Goal: Task Accomplishment & Management: Manage account settings

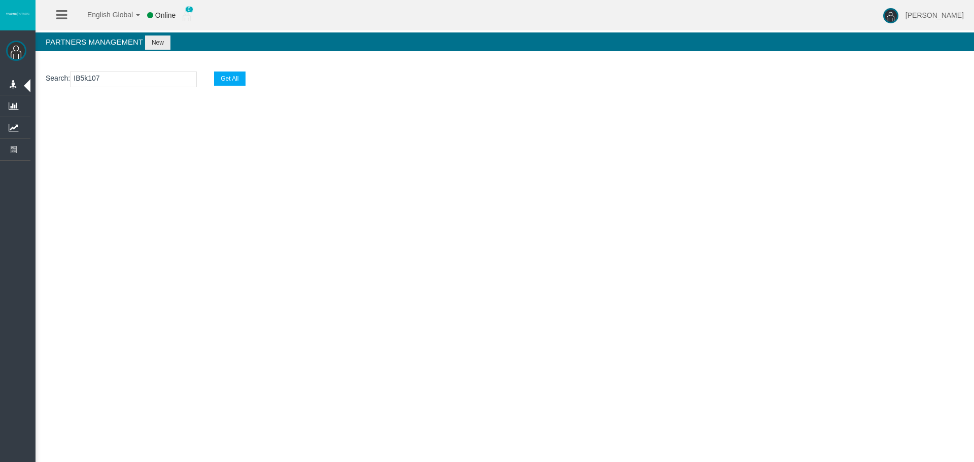
click at [588, 252] on div "English Global 简体中文 English Global 日本語 한국어 Online 0 [PERSON_NAME] Help Log Out …" at bounding box center [487, 231] width 974 height 462
click at [626, 290] on div "English Global 简体中文 English Global 日本語 한국어 Online 0 Loizos Matthaiou Help Log O…" at bounding box center [487, 231] width 974 height 462
drag, startPoint x: 455, startPoint y: 256, endPoint x: 598, endPoint y: 252, distance: 142.6
click at [456, 256] on div "English Global 简体中文 English Global 日本語 한국어 Online 0 Loizos Matthaiou Help Log O…" at bounding box center [487, 231] width 974 height 462
drag, startPoint x: 598, startPoint y: 252, endPoint x: 597, endPoint y: 245, distance: 7.1
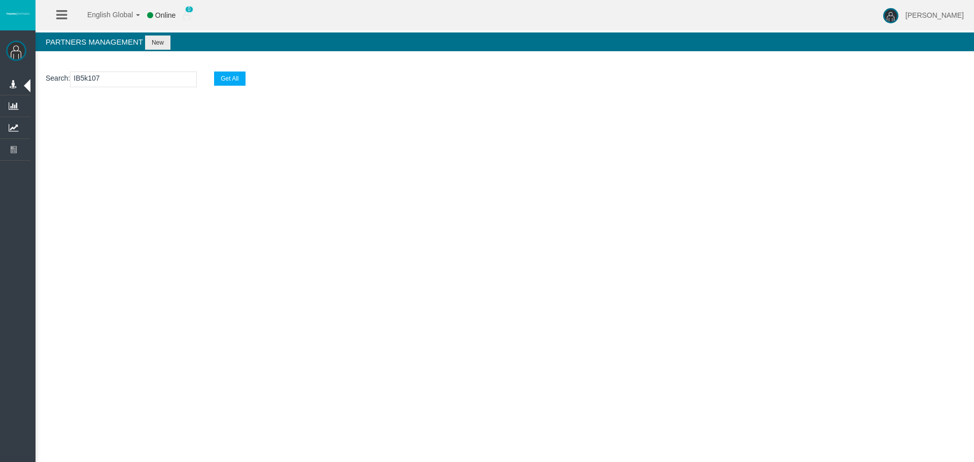
click at [598, 251] on div "English Global 简体中文 English Global 日本語 한국어 Online 0 Loizos Matthaiou Help Log O…" at bounding box center [487, 231] width 974 height 462
click at [91, 111] on section "Loading..." at bounding box center [505, 120] width 938 height 36
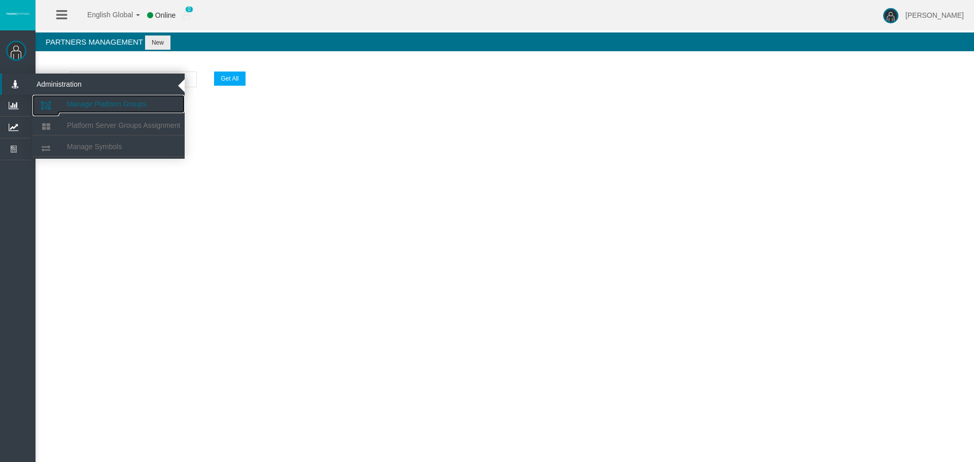
click at [91, 104] on span "Manage Platform Groups" at bounding box center [106, 104] width 79 height 8
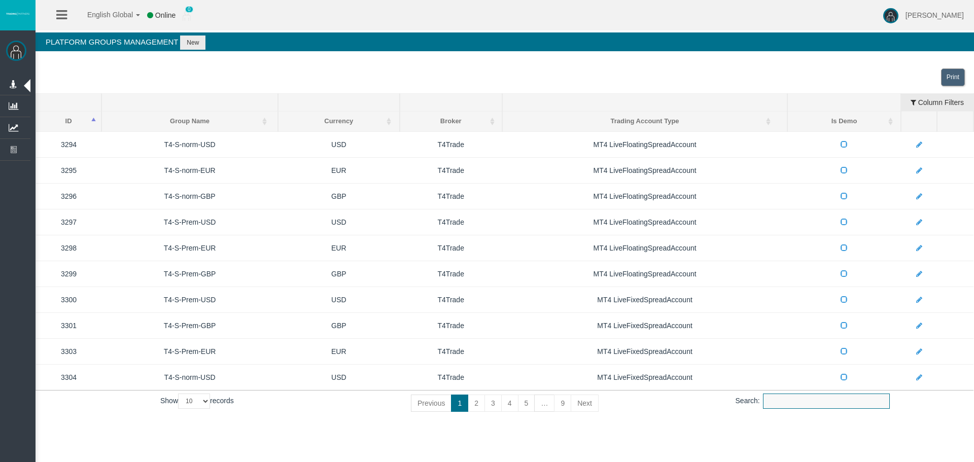
click at [763, 401] on input "Search:" at bounding box center [826, 401] width 127 height 15
paste input "T4-S10nog38-USD"
type input "T4-S10nog38-USD"
click at [182, 34] on h4 "Platform Groups Management New" at bounding box center [505, 41] width 938 height 19
click at [192, 42] on button "New" at bounding box center [192, 43] width 25 height 14
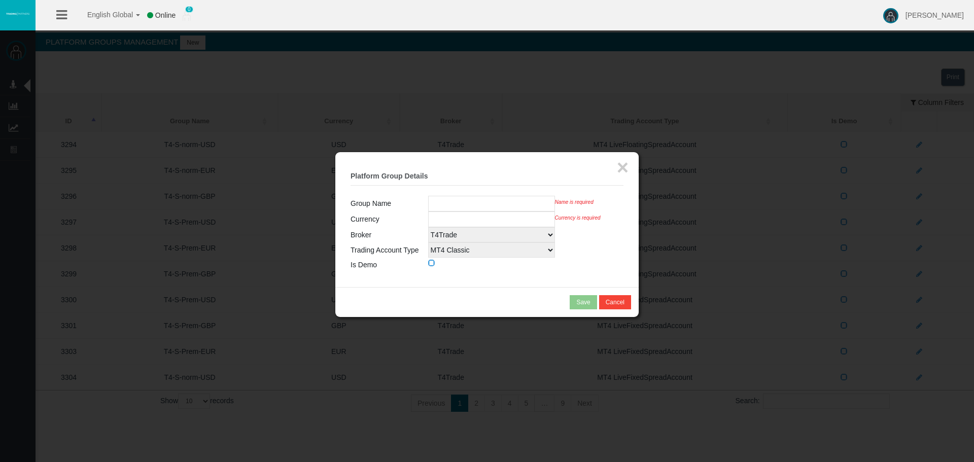
click at [451, 203] on input "text" at bounding box center [491, 204] width 127 height 16
click at [499, 202] on input "text" at bounding box center [491, 204] width 127 height 16
paste input "T4-S10nog38-USD"
type input "T4-S10nog38-USD"
click at [496, 202] on input "T4-S10nog38-USD" at bounding box center [491, 204] width 127 height 16
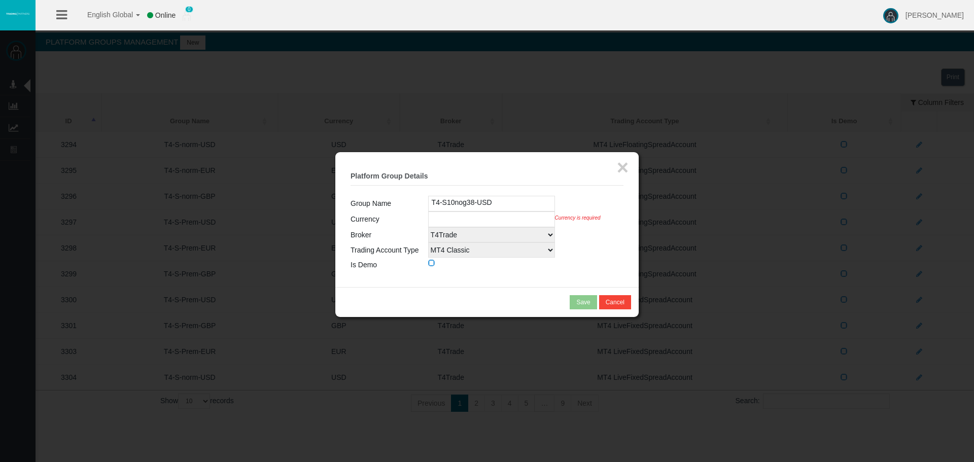
click at [518, 204] on input "T4-S10nog38-USD" at bounding box center [491, 204] width 127 height 16
click at [543, 203] on input "T4-S10nog38-USD" at bounding box center [491, 204] width 127 height 16
click at [501, 219] on input "text" at bounding box center [491, 219] width 127 height 16
type input "USD"
click at [478, 236] on select "T4Trade T4Trade.net" at bounding box center [509, 234] width 127 height 15
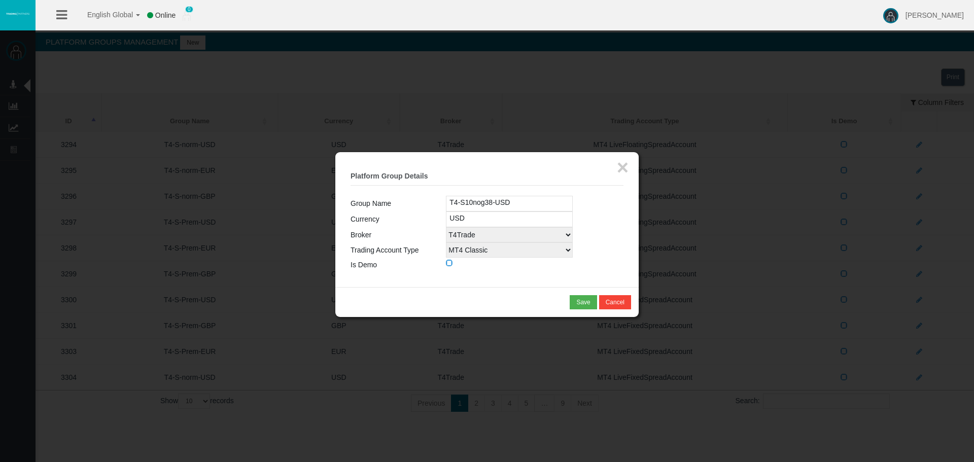
drag, startPoint x: 478, startPoint y: 236, endPoint x: 466, endPoint y: 241, distance: 13.4
click at [478, 236] on select "T4Trade T4Trade.net" at bounding box center [509, 234] width 127 height 15
click at [465, 248] on select "MT4 Classic MT4 ECN CopyTrader MT4 LiveFloatingSpreadAccount MT4 LiveFixedSprea…" at bounding box center [509, 249] width 127 height 15
select select
click at [446, 242] on select "MT4 Classic MT4 ECN CopyTrader MT4 LiveFloatingSpreadAccount MT4 LiveFixedSprea…" at bounding box center [509, 249] width 127 height 15
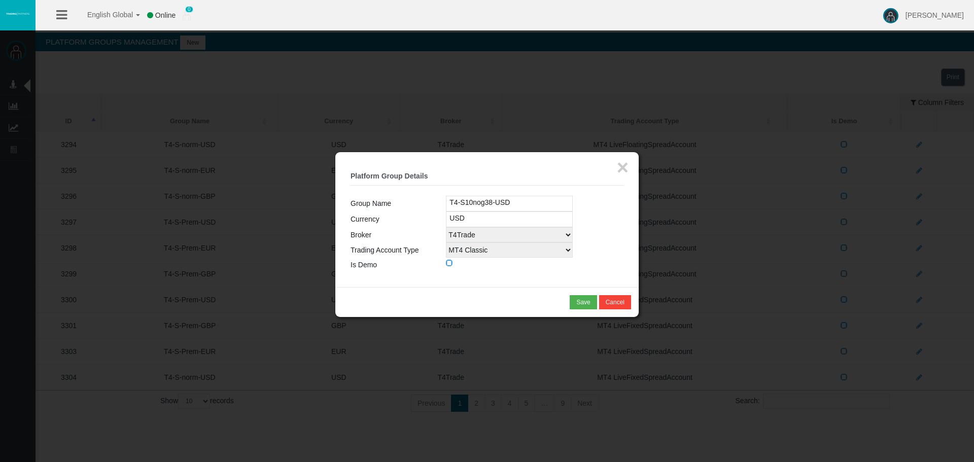
click at [511, 284] on div "× Platform Group Details Group Name T4-S10nog38-USD Currency USD Broker T4Trade…" at bounding box center [486, 219] width 303 height 135
click at [582, 299] on div "Save" at bounding box center [583, 302] width 14 height 9
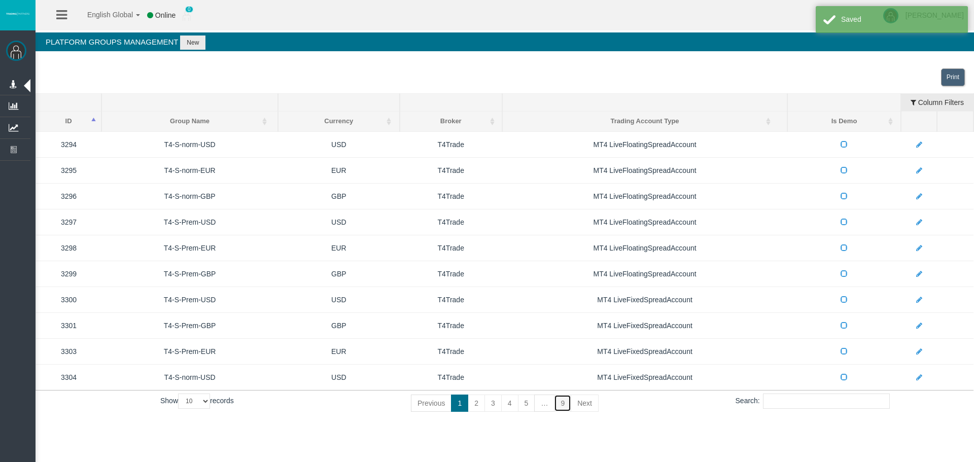
click at [565, 404] on link "9" at bounding box center [562, 403] width 17 height 17
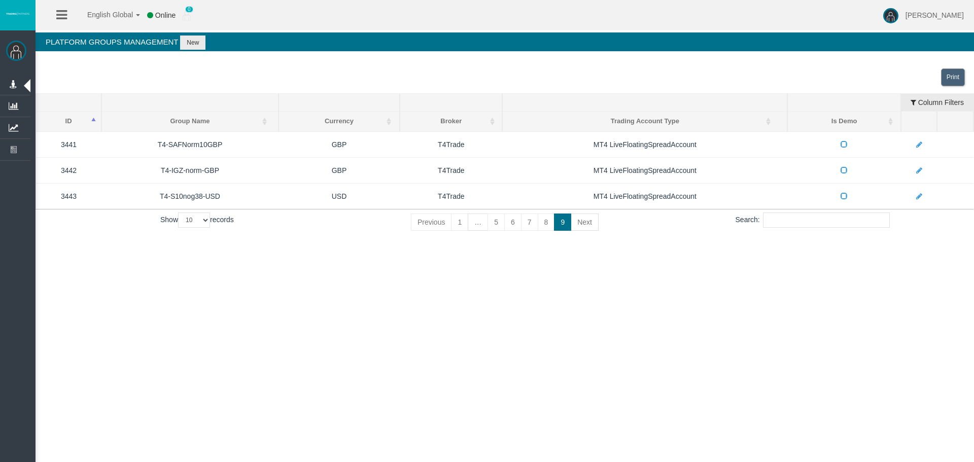
click at [310, 310] on div "English Global 简体中文 English Global 日本語 한국어 Online 0 Loizos Matthaiou Help Log O…" at bounding box center [487, 231] width 974 height 462
click at [469, 335] on div "English Global 简体中文 English Global 日本語 한국어 Online 0 Loizos Matthaiou Help Log O…" at bounding box center [487, 231] width 974 height 462
drag, startPoint x: 713, startPoint y: 293, endPoint x: 780, endPoint y: 294, distance: 67.5
click at [712, 293] on div "English Global 简体中文 English Global 日本語 한국어 Online 0 Loizos Matthaiou Help Log O…" at bounding box center [487, 231] width 974 height 462
click at [780, 294] on div "English Global 简体中文 English Global 日本語 한국어 Online 0 Loizos Matthaiou Help Log O…" at bounding box center [487, 231] width 974 height 462
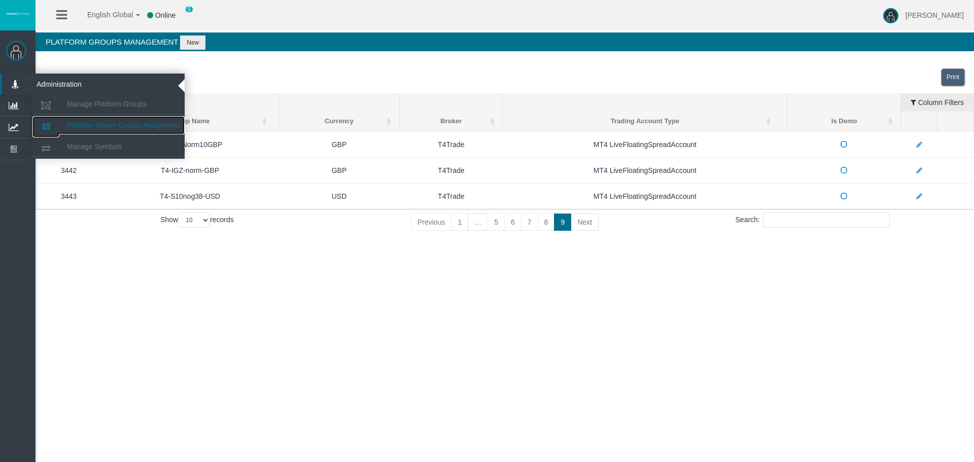
click at [100, 120] on link "Platform Server Groups Assignment" at bounding box center [108, 125] width 152 height 18
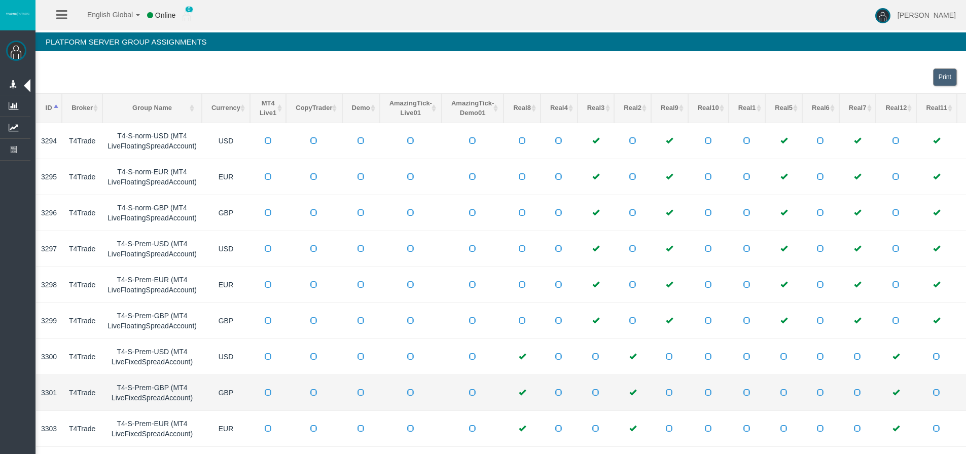
scroll to position [18, 0]
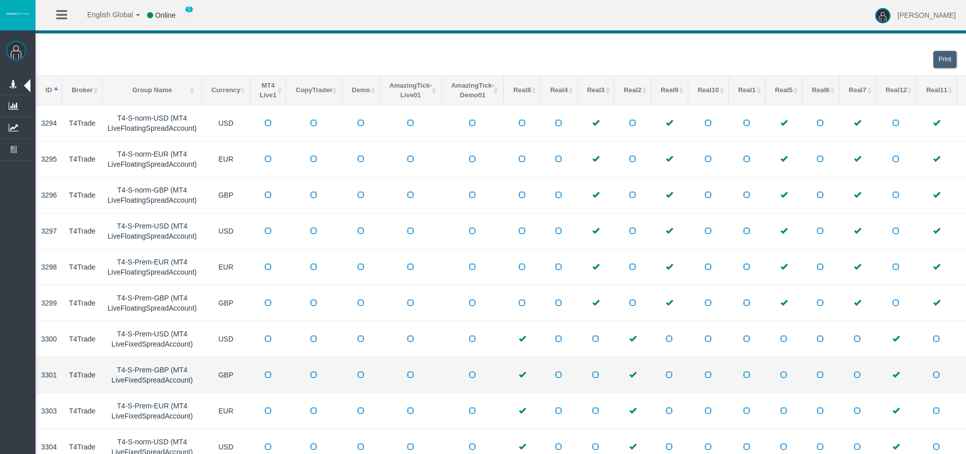
drag, startPoint x: 621, startPoint y: 185, endPoint x: 643, endPoint y: 337, distance: 154.1
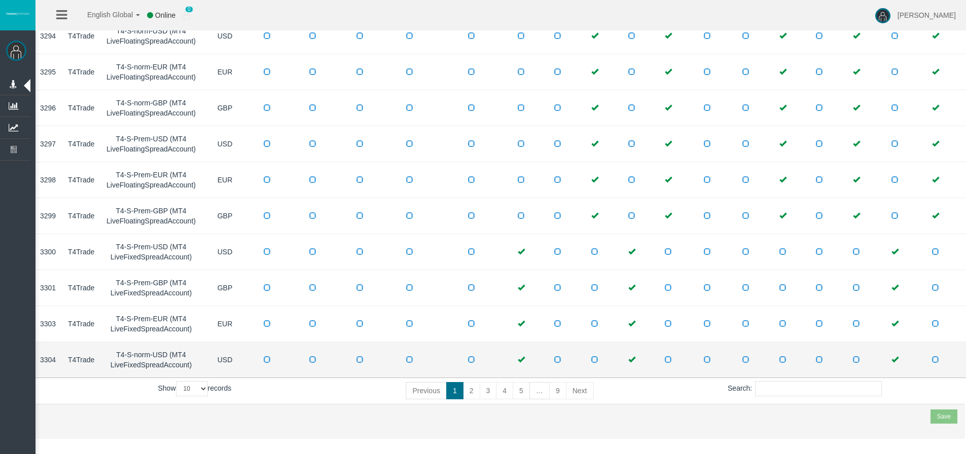
scroll to position [105, 1]
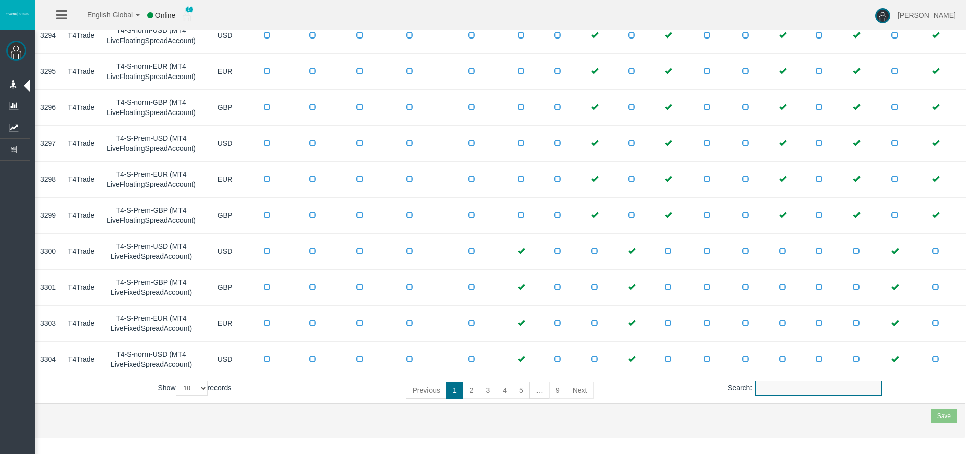
click at [785, 387] on input "Search:" at bounding box center [818, 388] width 127 height 15
paste input "T4-S10nog38-USD"
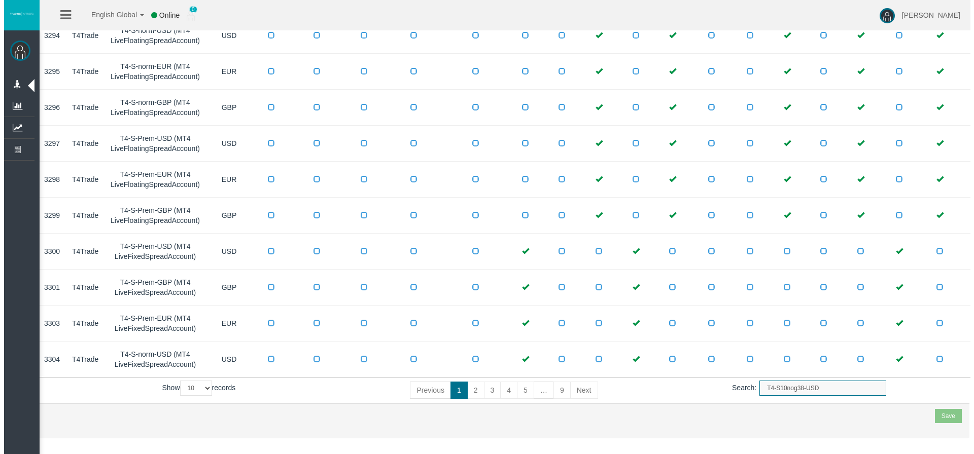
scroll to position [0, 1]
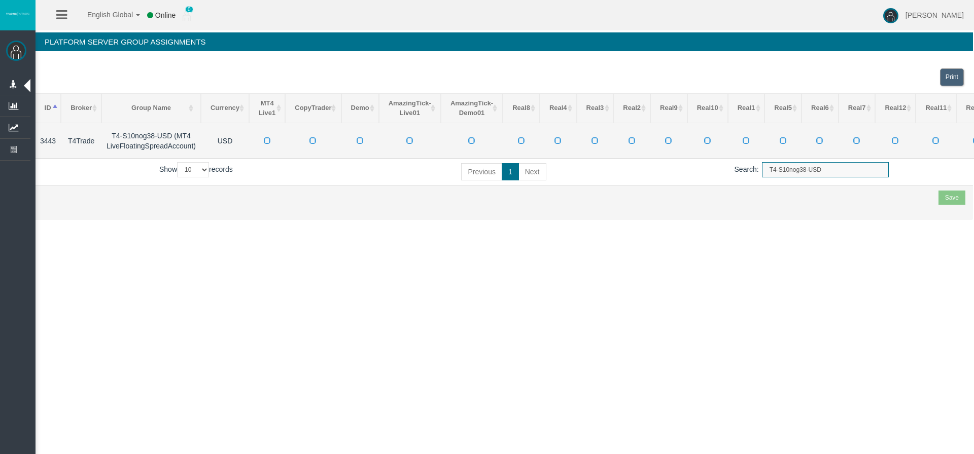
type input "T4-S10nog38-USD"
click at [784, 142] on span at bounding box center [783, 140] width 7 height 7
click at [0, 0] on input "checkbox" at bounding box center [0, 0] width 0 height 0
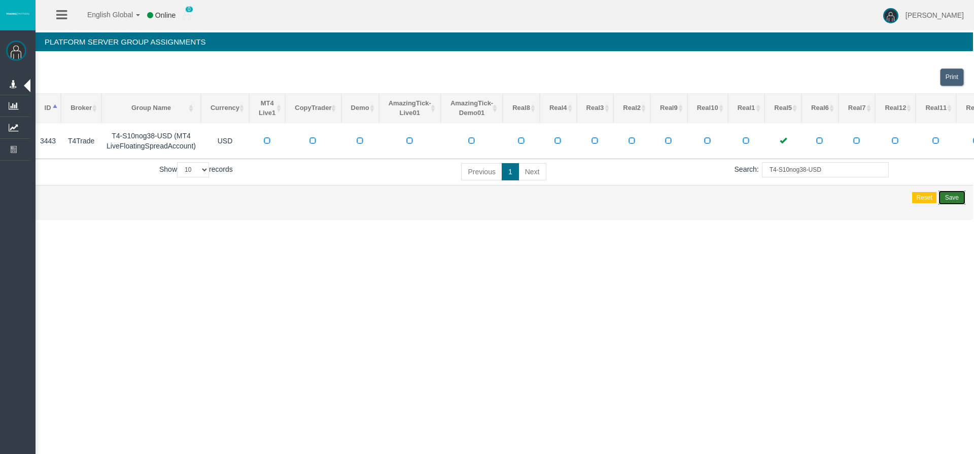
click at [956, 196] on div "Save" at bounding box center [952, 197] width 14 height 9
drag, startPoint x: 496, startPoint y: 262, endPoint x: 429, endPoint y: 16, distance: 254.4
click at [496, 262] on div "English Global 简体中文 English Global 日本語 한국어 Offline 0 Loizos Matthaiou Help Log …" at bounding box center [486, 227] width 974 height 454
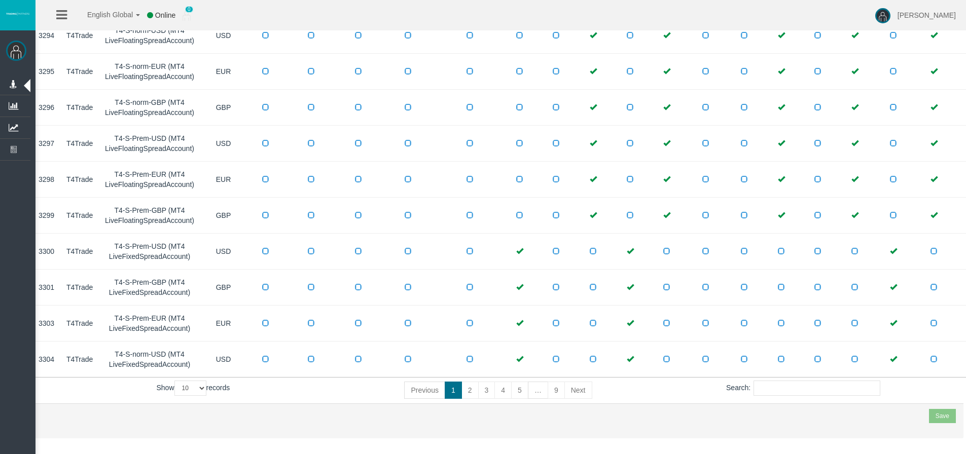
scroll to position [105, 4]
drag, startPoint x: 640, startPoint y: 72, endPoint x: 644, endPoint y: 482, distance: 410.3
drag, startPoint x: 553, startPoint y: 390, endPoint x: 553, endPoint y: 375, distance: 14.7
click at [553, 390] on link "9" at bounding box center [554, 390] width 17 height 17
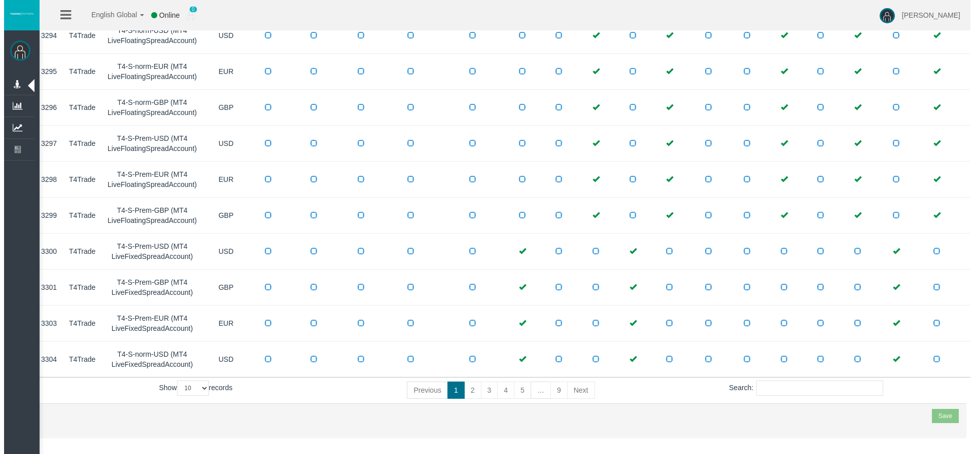
scroll to position [0, 4]
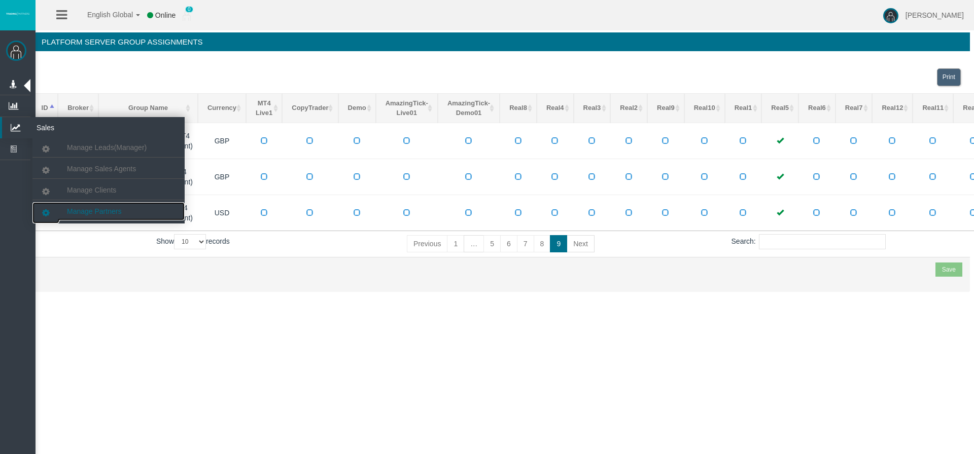
click at [107, 208] on span "Manage Partners" at bounding box center [94, 211] width 54 height 8
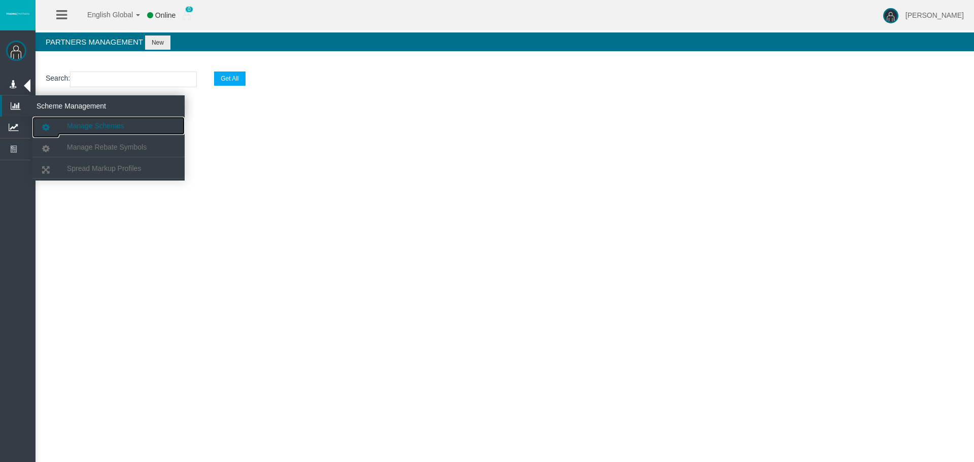
drag, startPoint x: 112, startPoint y: 117, endPoint x: 140, endPoint y: 122, distance: 29.3
click at [112, 117] on link "Manage Schemes" at bounding box center [108, 126] width 152 height 18
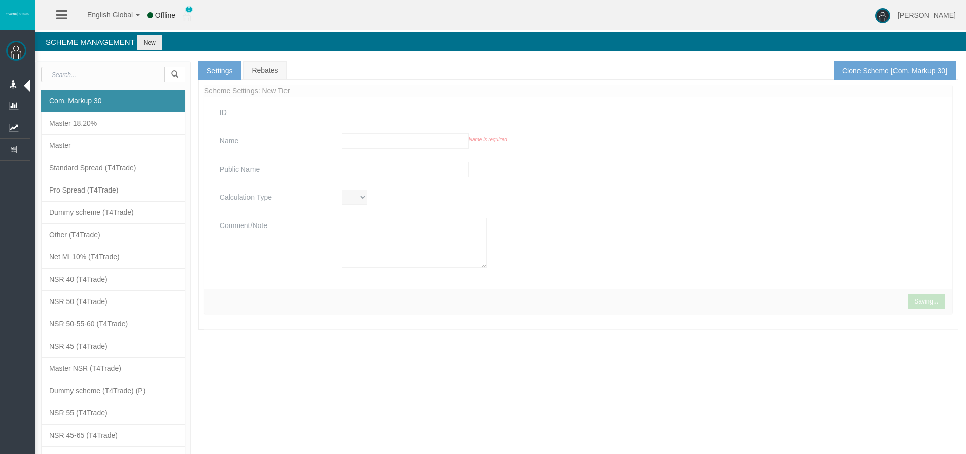
type input "Com. Markup 30"
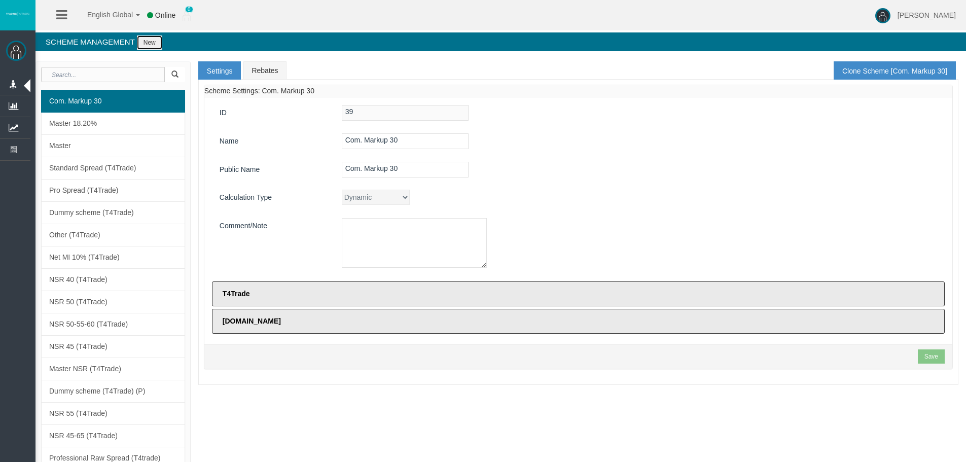
click at [151, 36] on button "New" at bounding box center [149, 43] width 25 height 14
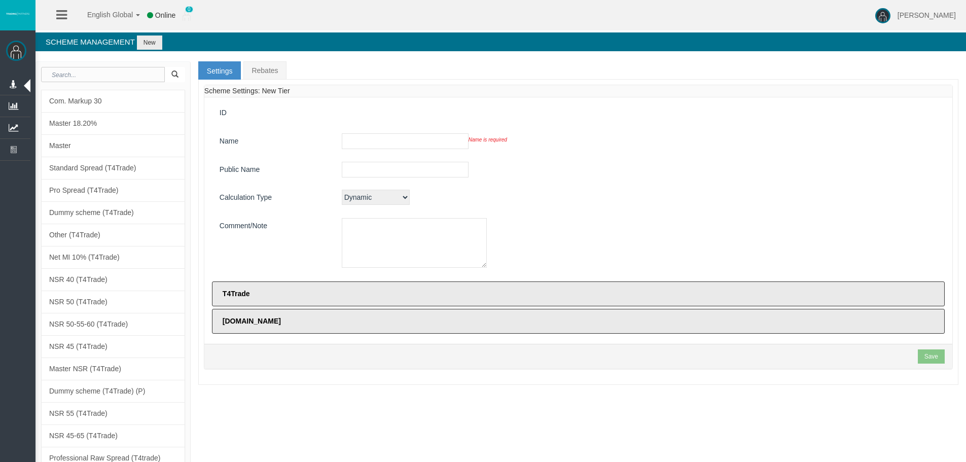
click at [553, 168] on div at bounding box center [639, 170] width 611 height 16
click at [346, 127] on div "ID Name Name is required Public Name Calculation Type Dynamic CPARevenue CPARev…" at bounding box center [578, 220] width 748 height 246
click at [378, 138] on input "text" at bounding box center [405, 141] width 127 height 16
click at [112, 73] on input "text" at bounding box center [103, 74] width 124 height 15
paste input "Affiliate Plus ($25 on Gold)"
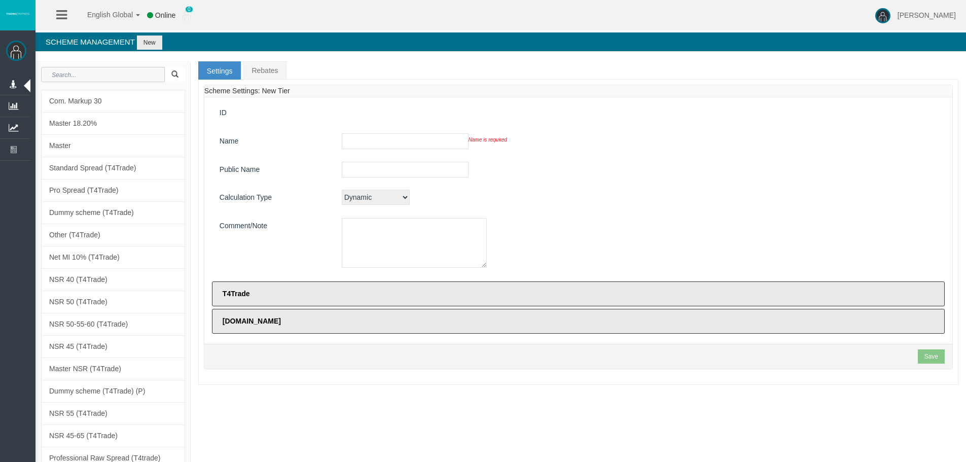
type input "Affiliate Plus ($25 on Gold)"
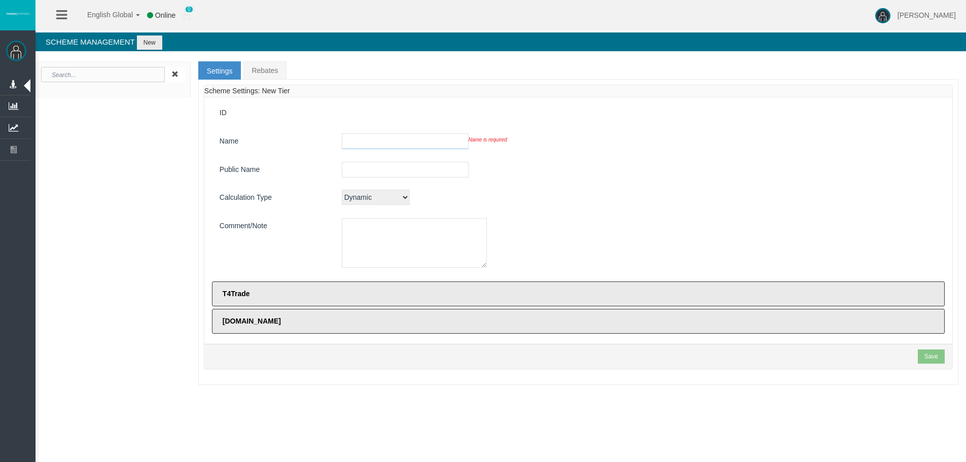
click at [417, 142] on input "text" at bounding box center [405, 141] width 127 height 16
paste input "Affiliate Plus ($25 on Gold)"
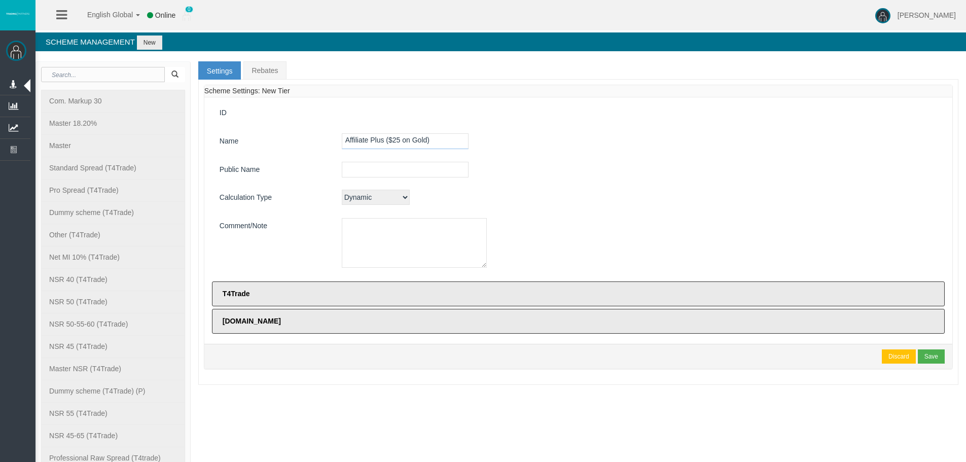
type input "Affiliate Plus ($25 on Gold)"
click at [414, 179] on div "Public Name" at bounding box center [578, 171] width 733 height 18
click at [421, 172] on input "text" at bounding box center [405, 170] width 127 height 16
paste input "Affiliate Plus ($25 on Gold)"
type input "Affiliate Plus ($25 on Gold)"
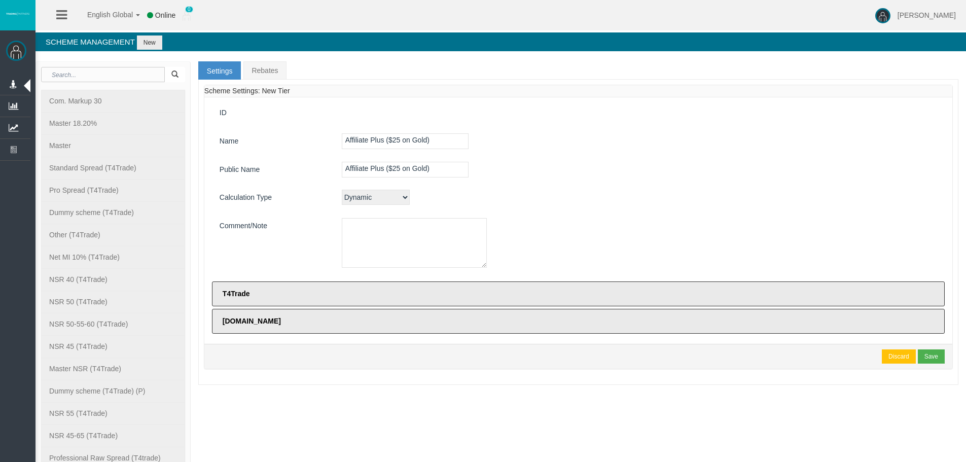
click at [420, 227] on textarea at bounding box center [414, 243] width 145 height 50
paste textarea "Affiliate Plus ($25 on Gold)"
type textarea "Affiliate Plus ($25 on Gold)"
click at [575, 214] on div "ID Name Affiliate Plus ($25 on Gold) Public Name Affiliate Plus ($25 on Gold) C…" at bounding box center [578, 220] width 748 height 246
click at [933, 358] on div "Save" at bounding box center [932, 356] width 14 height 9
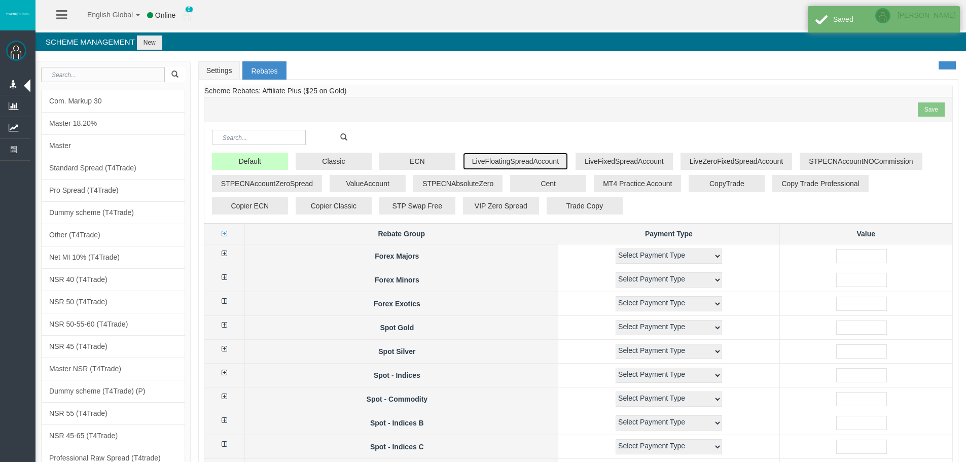
click at [514, 161] on button "LiveFloatingSpreadAccount" at bounding box center [515, 161] width 105 height 17
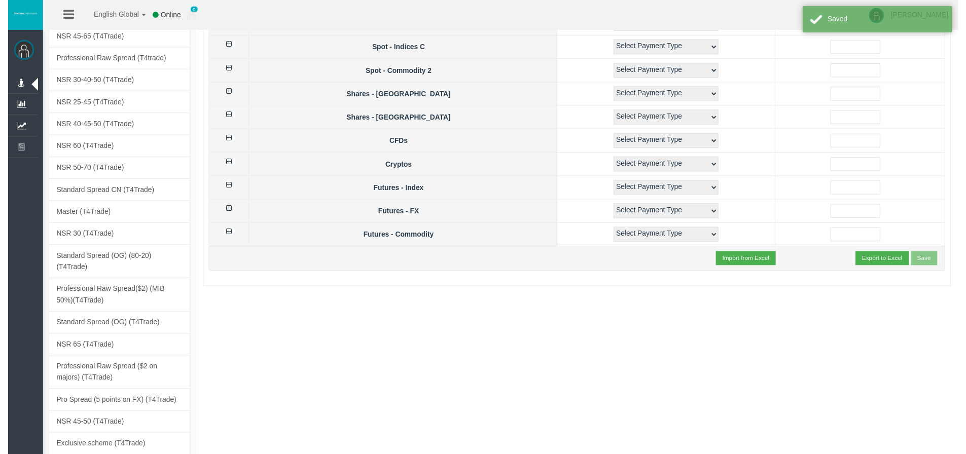
scroll to position [507, 0]
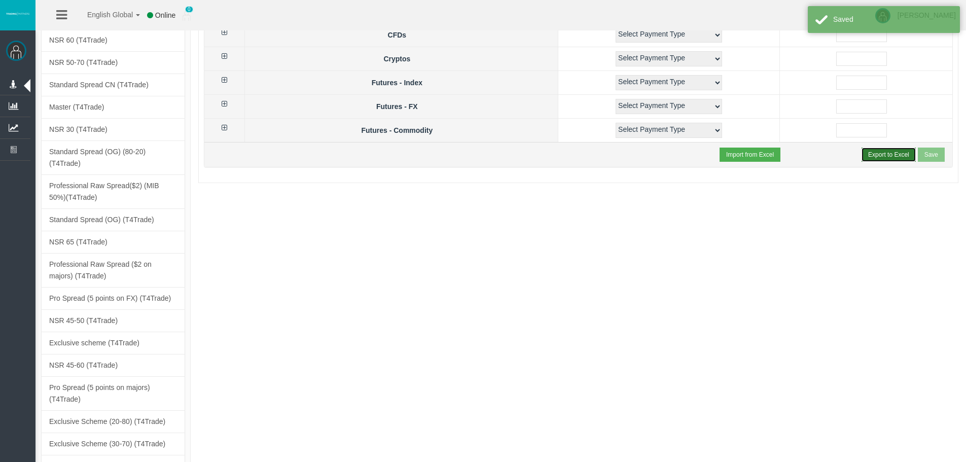
click at [886, 158] on button "Export to Excel" at bounding box center [889, 155] width 54 height 14
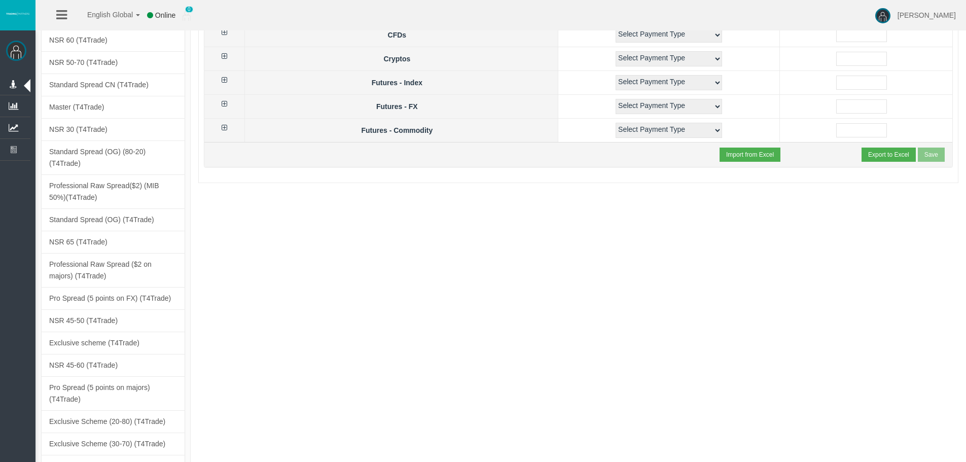
click at [761, 152] on input "file" at bounding box center [787, 155] width 134 height 15
type input "C:\fakepath\rebates-Affiliate Plus ($25 on Gold)_LiveFloatingSpreadAccount.csv"
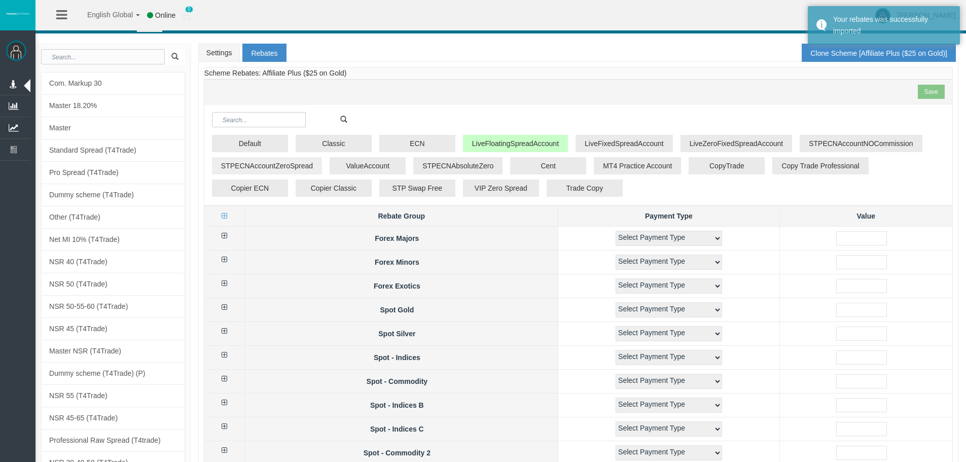
scroll to position [0, 0]
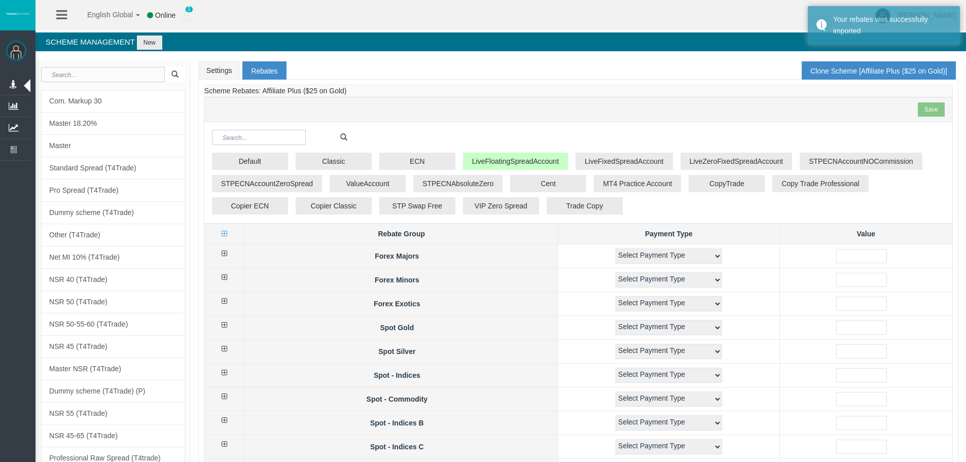
click at [225, 254] on icon at bounding box center [225, 253] width 6 height 7
select select "1"
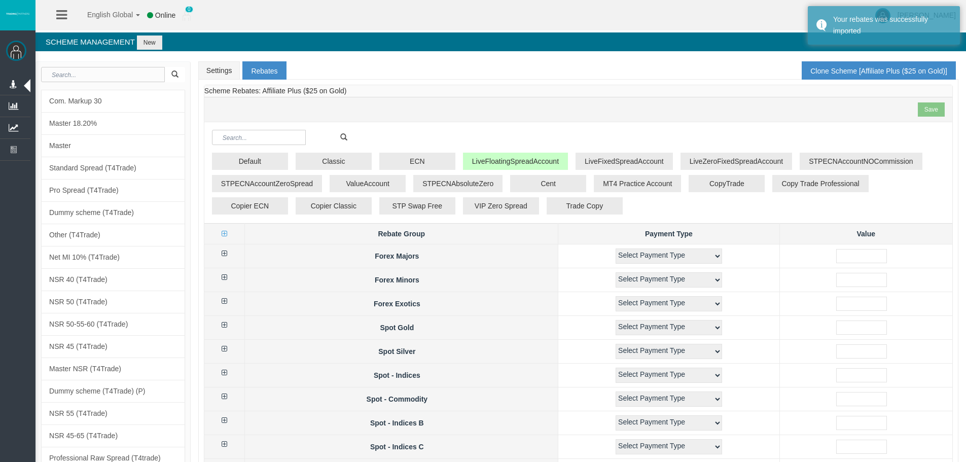
select select "1"
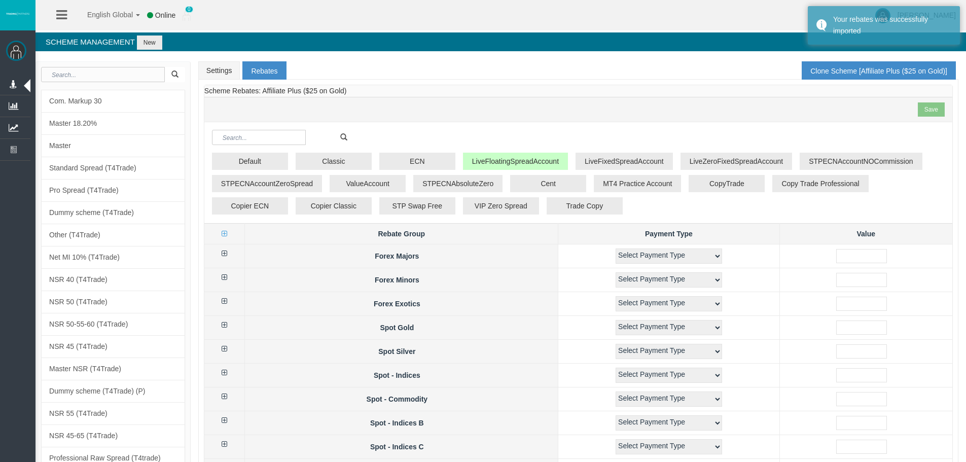
select select "1"
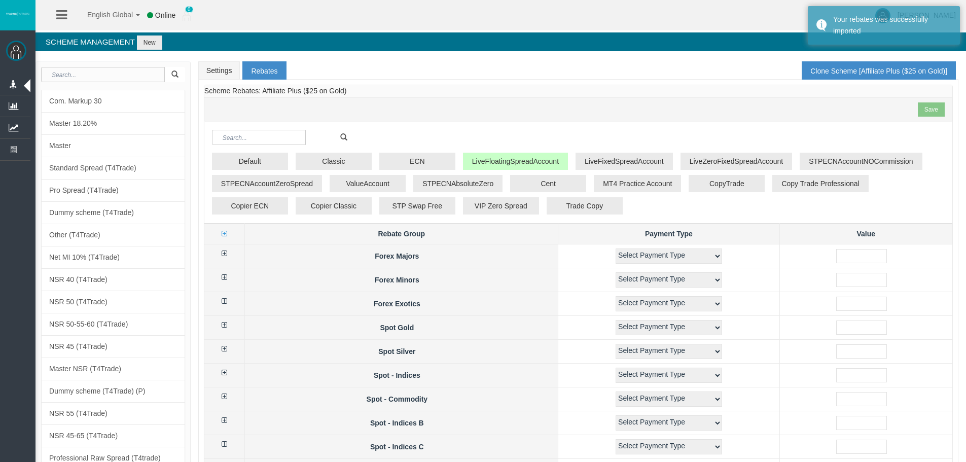
select select "1"
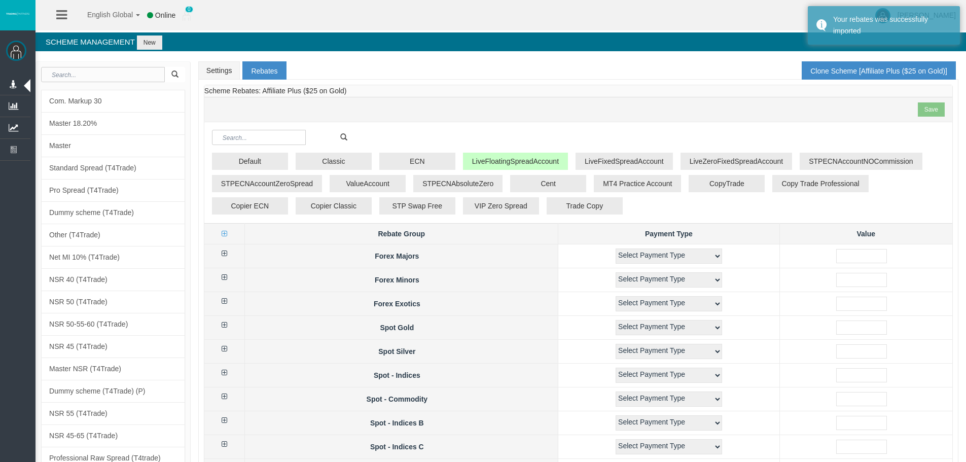
select select "1"
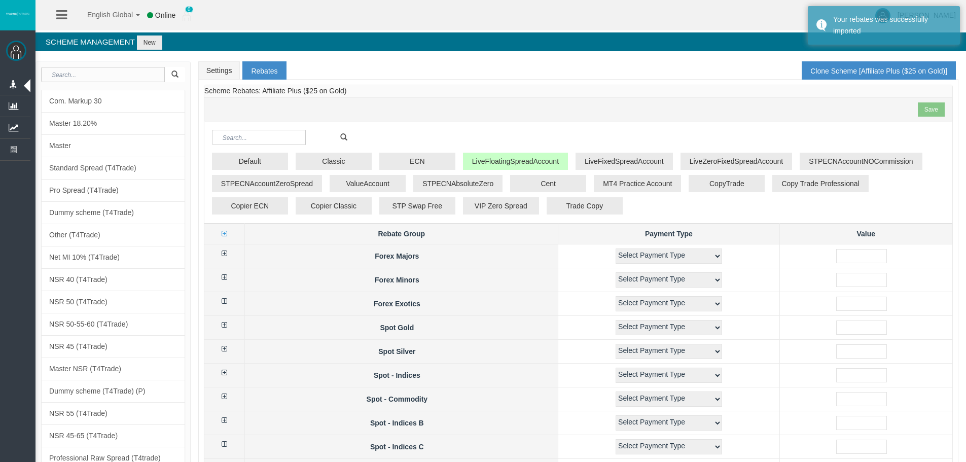
select select "1"
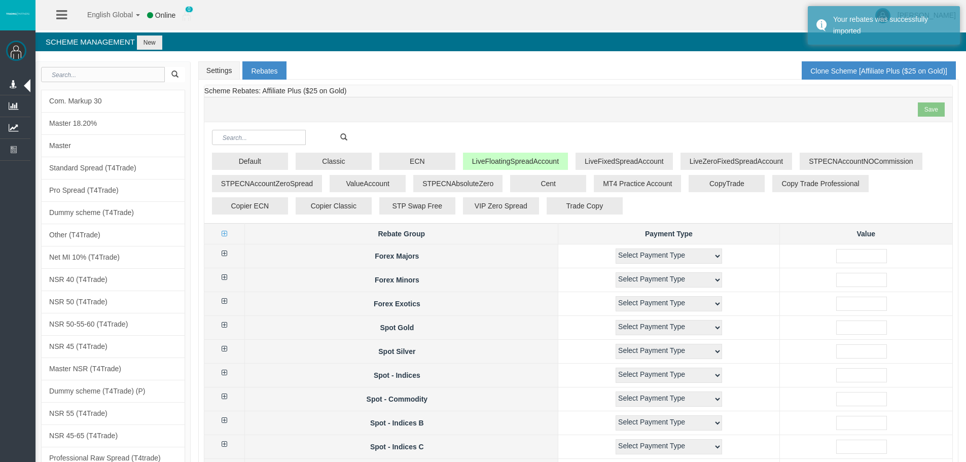
select select "1"
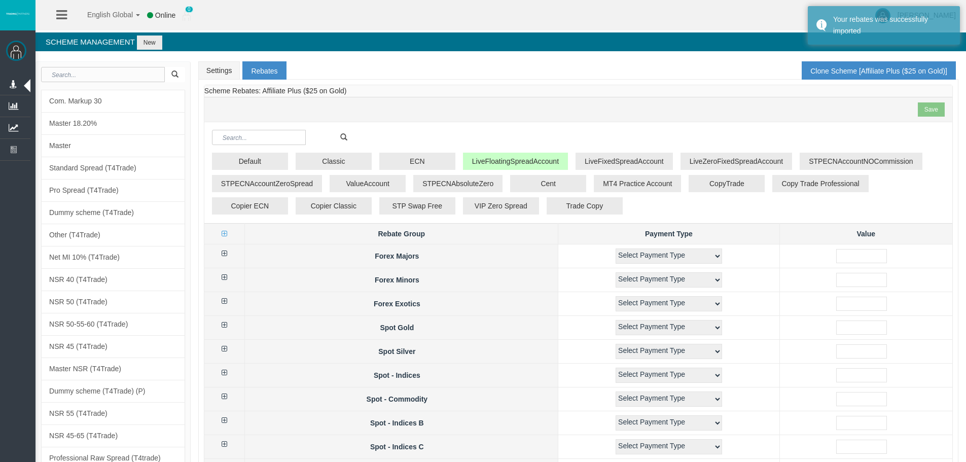
select select "1"
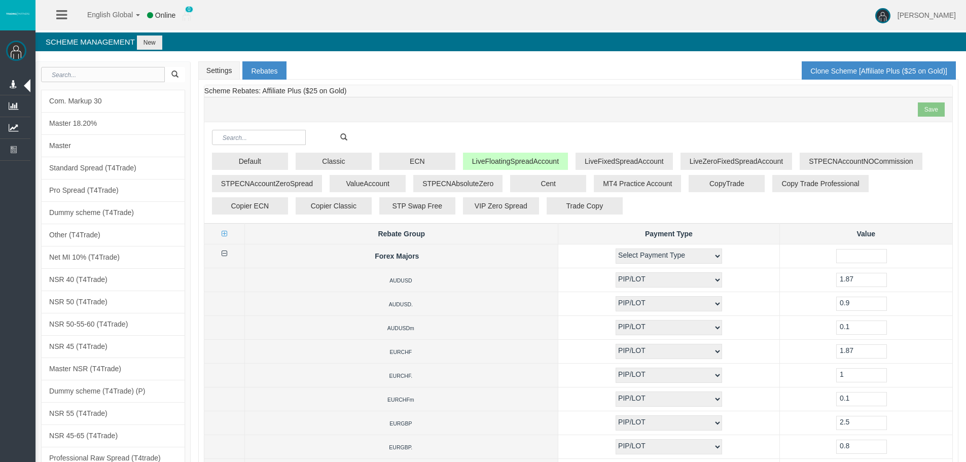
drag, startPoint x: 466, startPoint y: 339, endPoint x: 470, endPoint y: 49, distance: 290.1
drag, startPoint x: 454, startPoint y: 100, endPoint x: 241, endPoint y: 74, distance: 214.7
click at [454, 100] on div "Save" at bounding box center [578, 109] width 748 height 25
click at [226, 64] on link "Settings" at bounding box center [219, 70] width 42 height 18
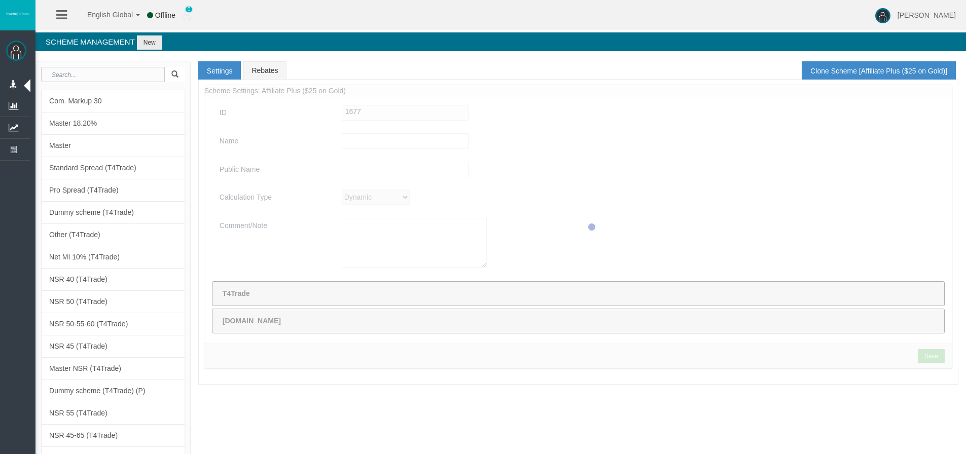
type input "Affiliate Plus ($25 on Gold)"
type textarea "Affiliate Plus ($25 on Gold)"
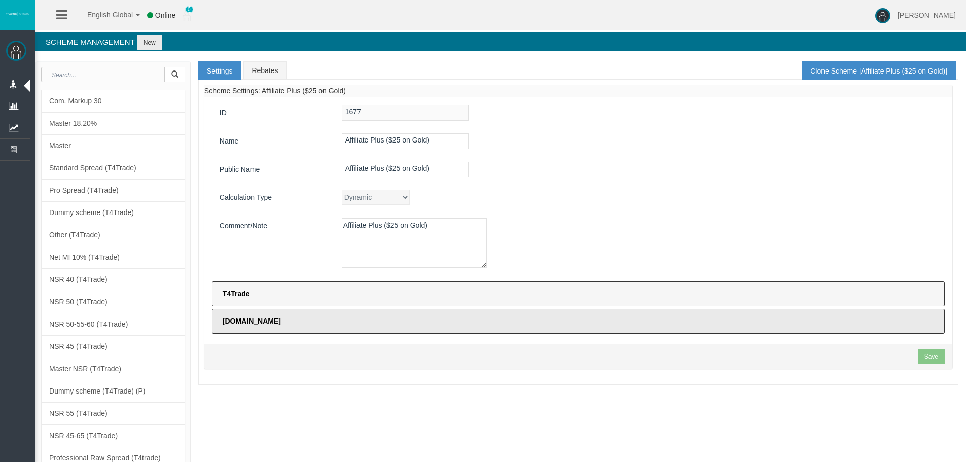
click at [477, 304] on label "T4Trade" at bounding box center [578, 293] width 733 height 25
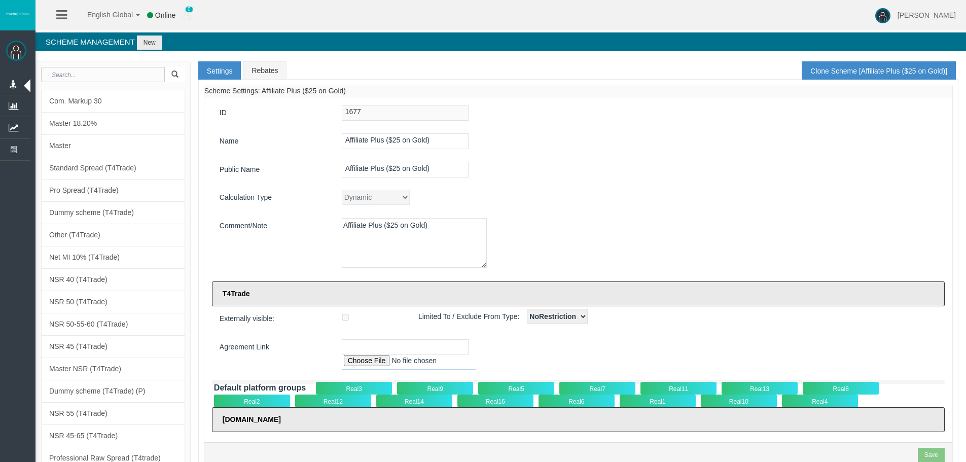
scroll to position [304, 0]
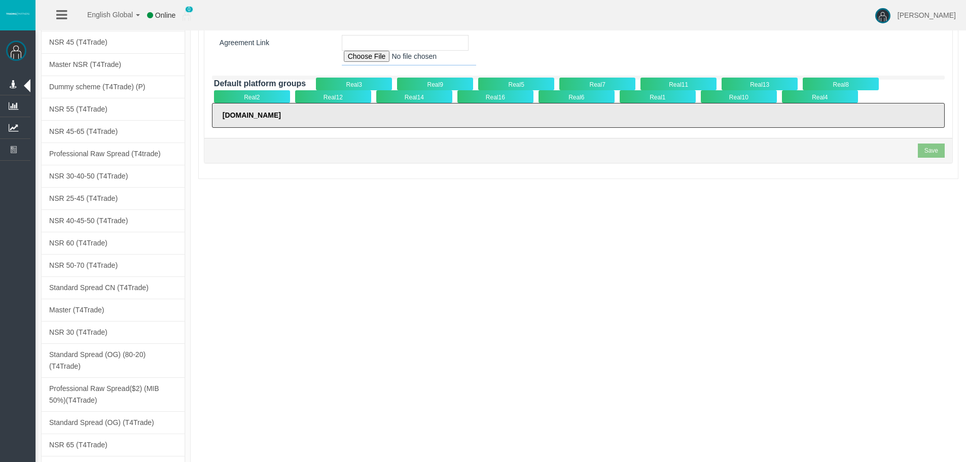
click at [367, 56] on input "file" at bounding box center [409, 58] width 134 height 15
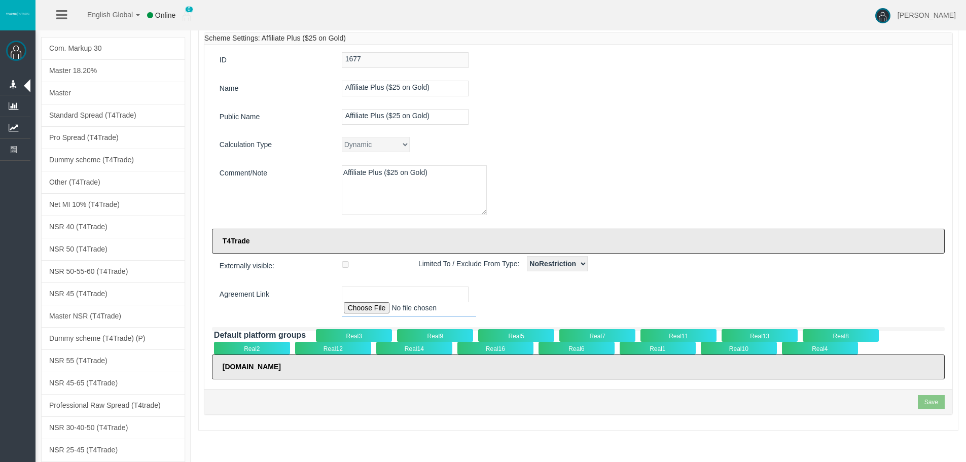
scroll to position [51, 0]
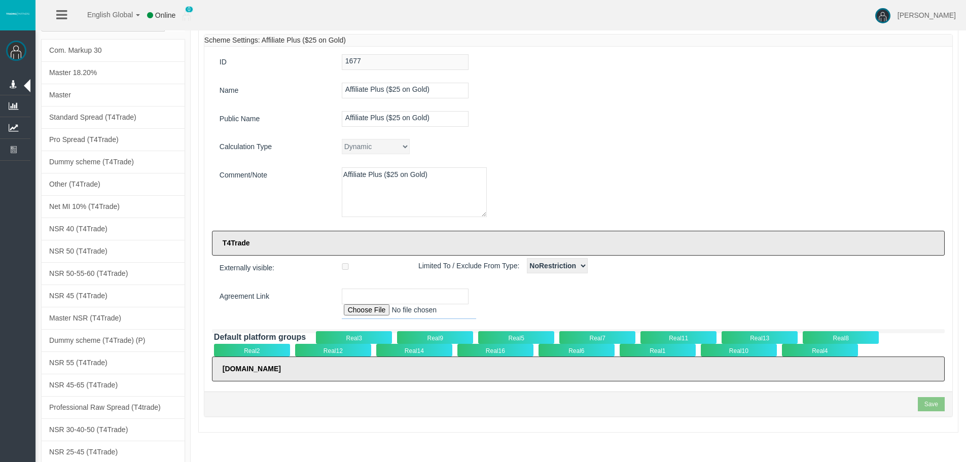
type input "C:\fakepath\Intermediary Agreement T4TRADE_Tradeco Limited_v2-24.pdf"
click at [368, 310] on input "file" at bounding box center [409, 311] width 134 height 15
type input "[URL][DOMAIN_NAME] Agreement T4TRADE_Tradeco Limited_v2-24.pdf"
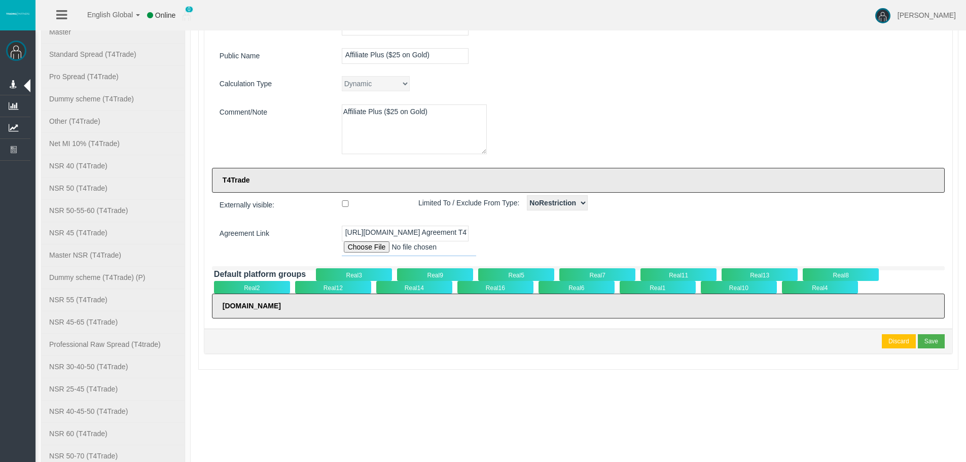
scroll to position [0, 0]
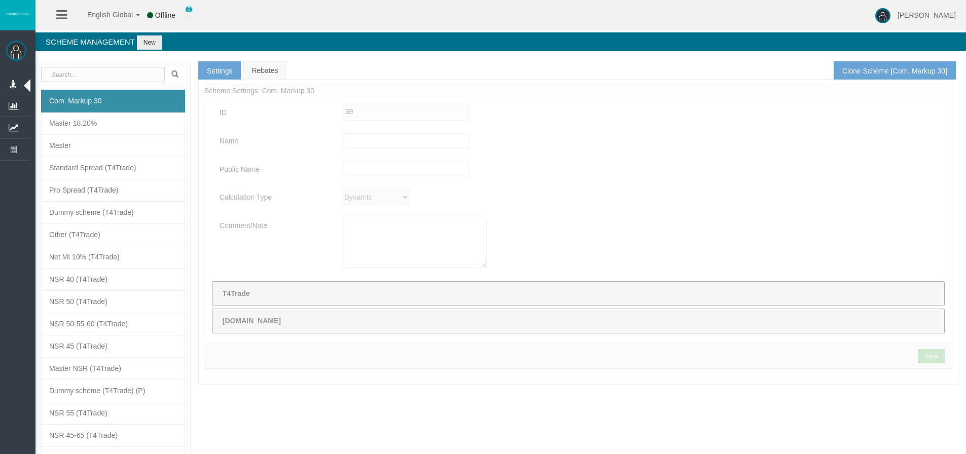
type input "Com. Markup 30"
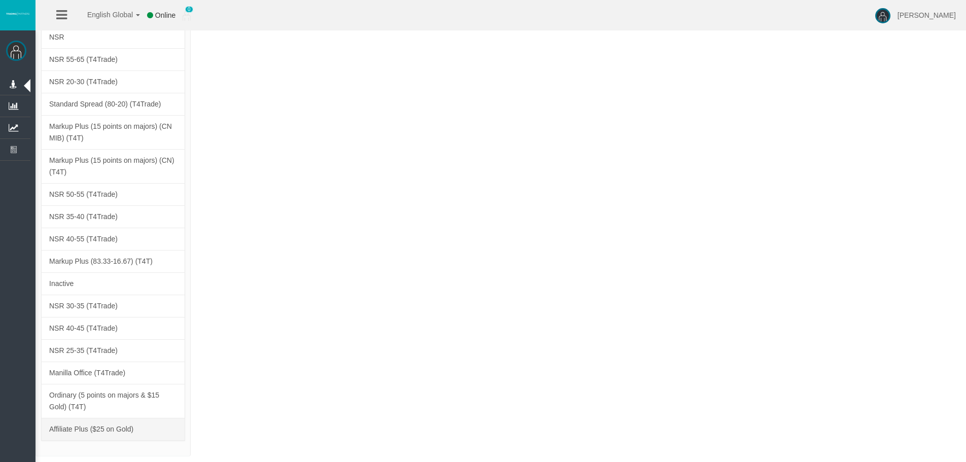
drag, startPoint x: 342, startPoint y: 299, endPoint x: 139, endPoint y: 430, distance: 241.8
click at [130, 424] on link "Affiliate Plus ($25 on Gold)" at bounding box center [113, 429] width 144 height 23
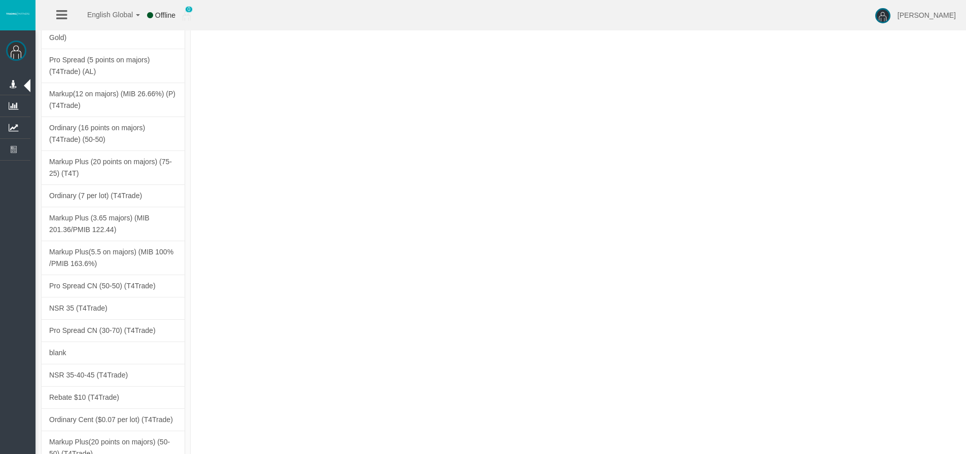
scroll to position [439, 0]
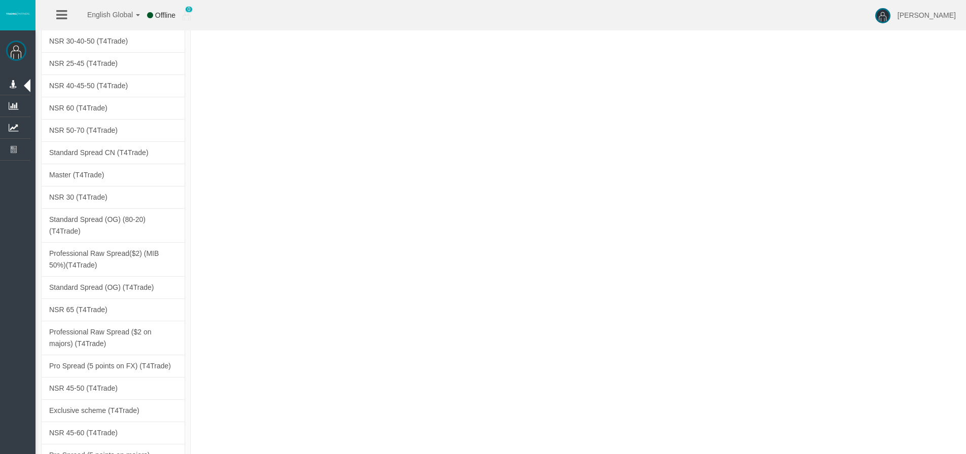
type input "Affiliate Plus ($25 on Gold)"
type textarea "Affiliate Plus ($25 on Gold)"
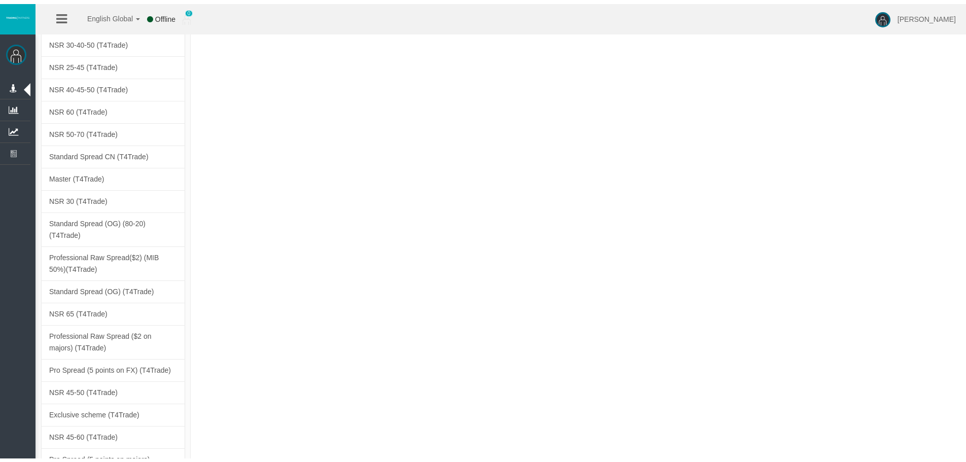
scroll to position [0, 0]
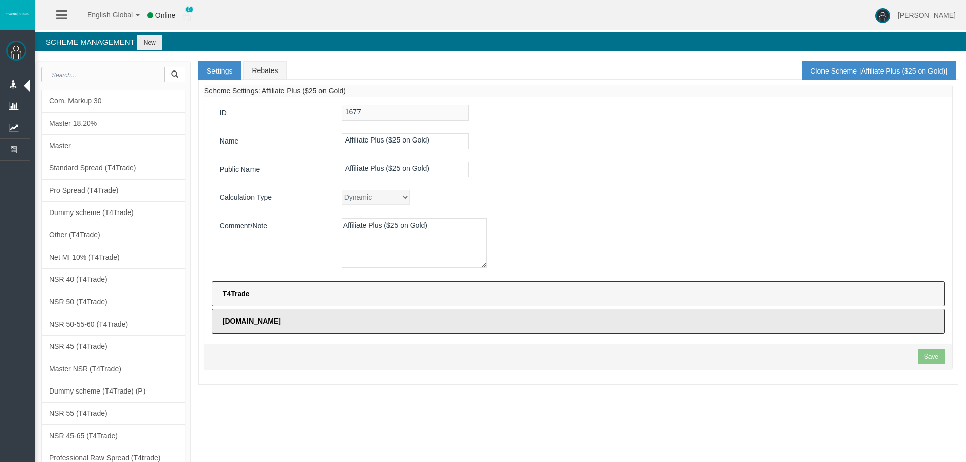
click at [353, 290] on label "T4Trade" at bounding box center [578, 293] width 733 height 25
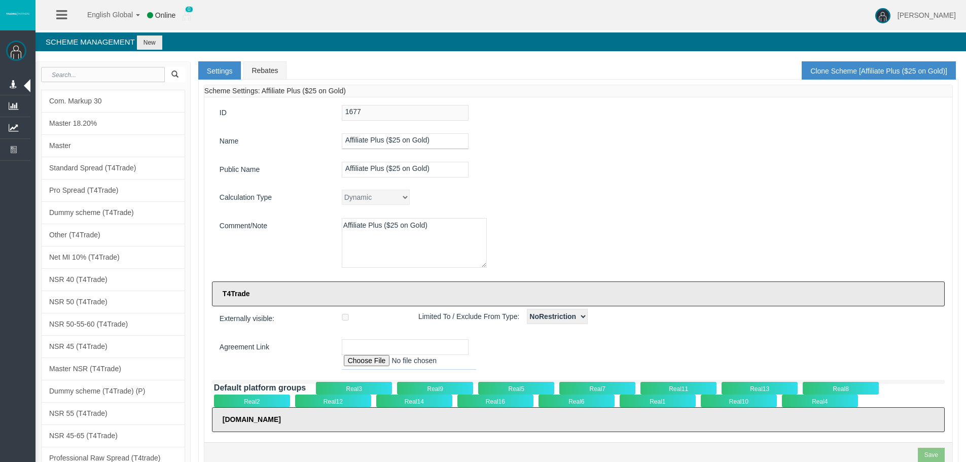
click at [450, 139] on input "Affiliate Plus ($25 on Gold)" at bounding box center [405, 141] width 127 height 16
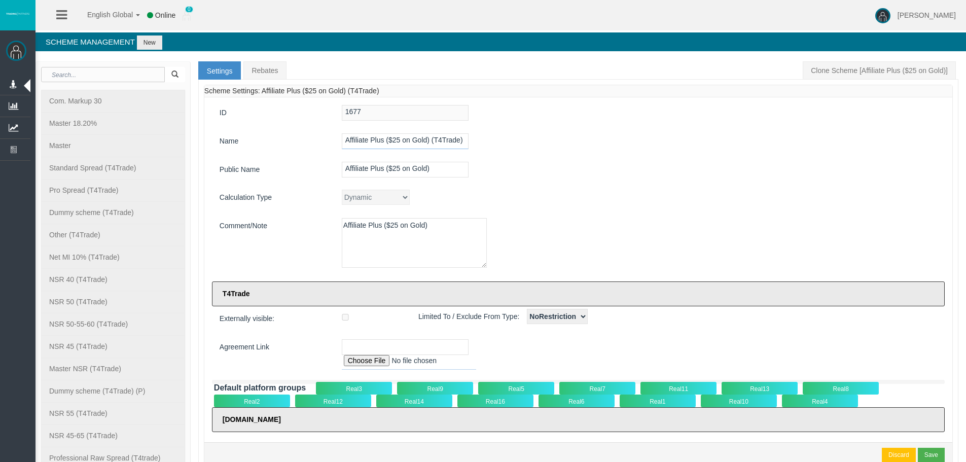
drag, startPoint x: 432, startPoint y: 142, endPoint x: 488, endPoint y: 148, distance: 56.2
click at [488, 141] on div "Affiliate Plus ($25 on Gold) (T4Trade)" at bounding box center [639, 141] width 611 height 16
type input "Affiliate Plus ($25 on Gold) (T4Trade)"
click at [453, 170] on input "Affiliate Plus ($25 on Gold)" at bounding box center [405, 170] width 127 height 16
paste input "(T4Trade)"
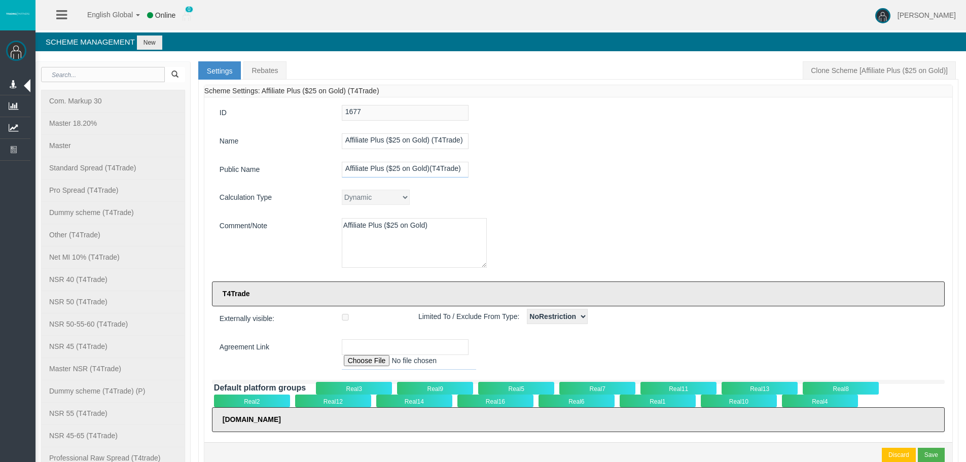
click at [430, 168] on input "Affiliate Plus ($25 on Gold)(T4Trade)" at bounding box center [405, 170] width 127 height 16
type input "Affiliate Plus ($25 on Gold) (T4Trade)"
click at [456, 250] on textarea "Affiliate Plus ($25 on Gold)" at bounding box center [414, 243] width 145 height 50
paste textarea "(T4Trade)"
type textarea "Affiliate Plus ($25 on Gold) (T4Trade)"
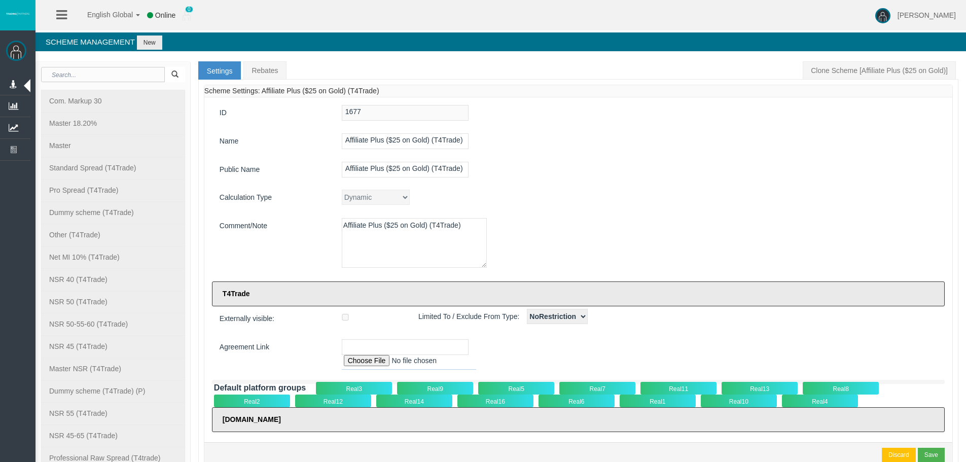
click at [590, 228] on div "Affiliate Plus ($25 on Gold) (T4Trade)" at bounding box center [639, 244] width 611 height 53
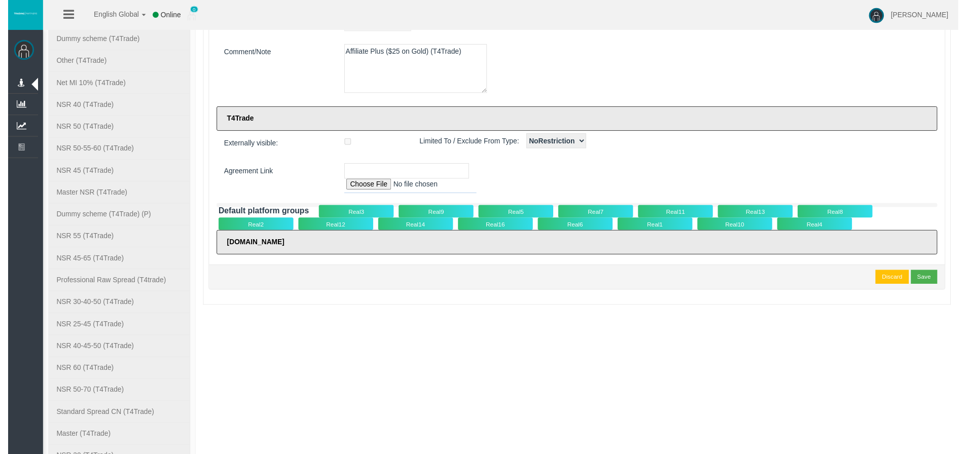
scroll to position [254, 0]
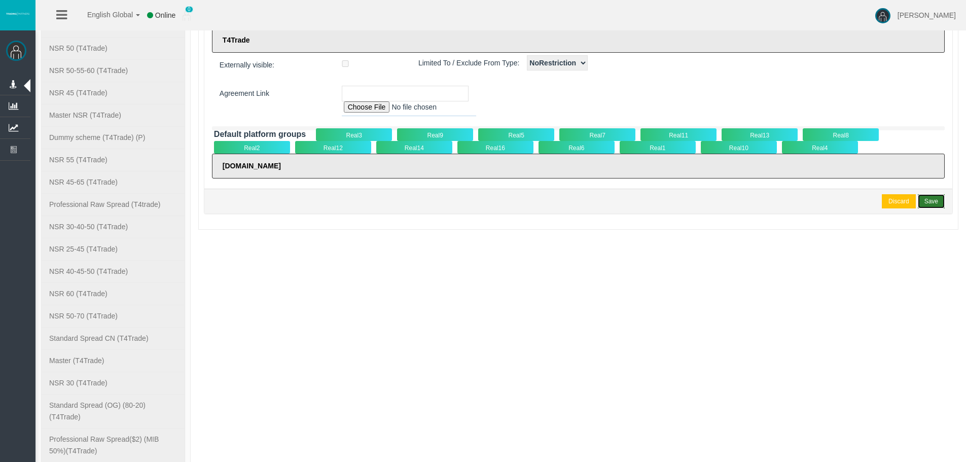
click at [937, 202] on div "Save" at bounding box center [932, 201] width 14 height 9
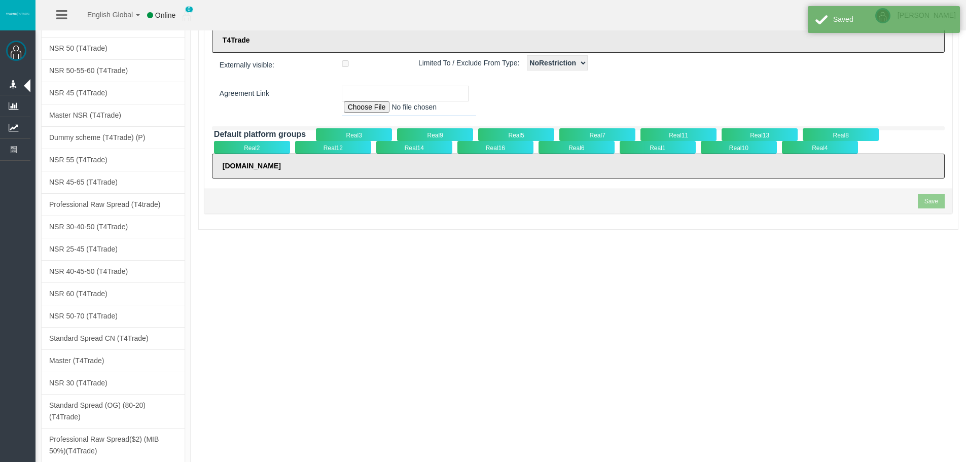
click at [371, 109] on input "file" at bounding box center [409, 108] width 134 height 15
type input "C:\fakepath\Intermediary Agreement T4TRADE_Tradeco Limited_v2-24.pdf"
type input "[URL][DOMAIN_NAME] Agreement T4TRADE_Tradeco Limited_v2-24.pdf"
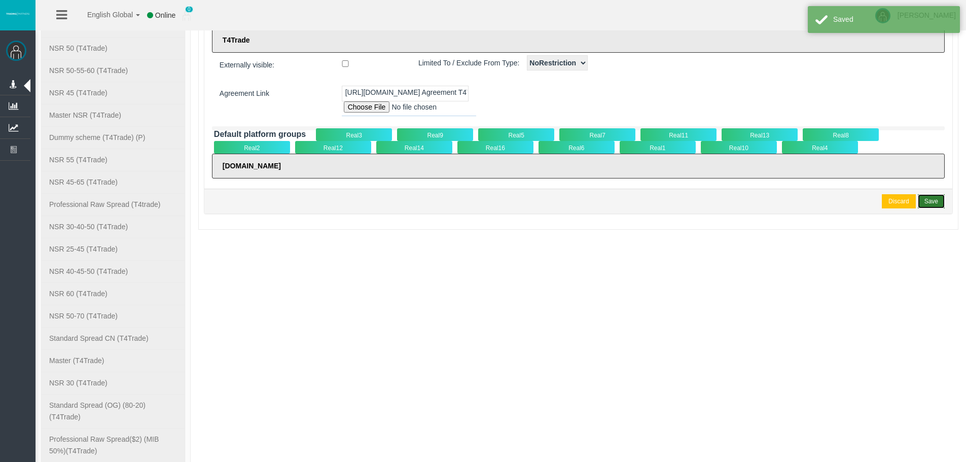
click at [926, 197] on div "Save" at bounding box center [932, 201] width 14 height 9
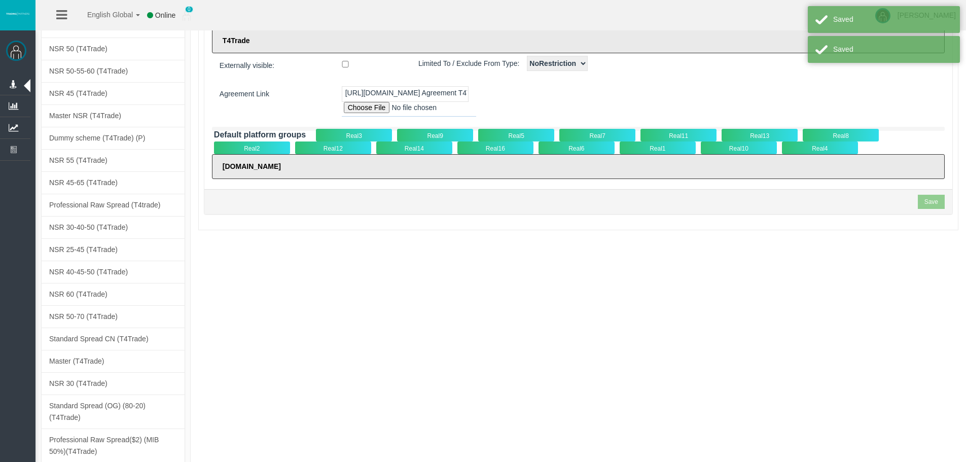
scroll to position [0, 0]
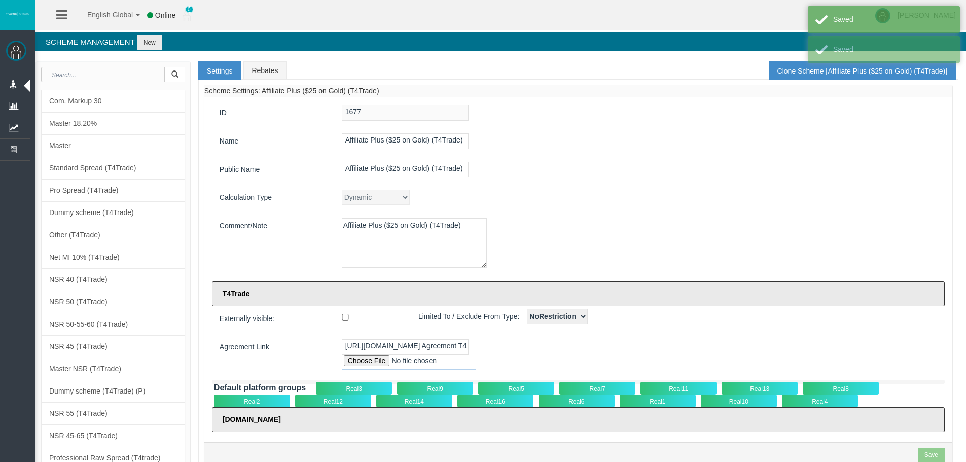
click at [519, 133] on div "Affiliate Plus ($25 on Gold) (T4Trade)" at bounding box center [639, 141] width 611 height 16
click at [590, 189] on div "ID 1677 Name Affiliate Plus ($25 on Gold) (T4Trade) Public Name Affiliate Plus …" at bounding box center [578, 269] width 748 height 345
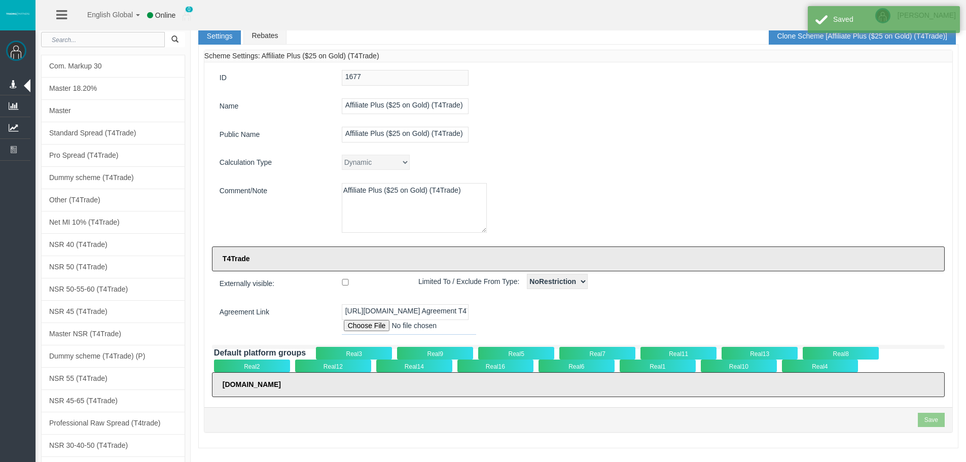
scroll to position [51, 0]
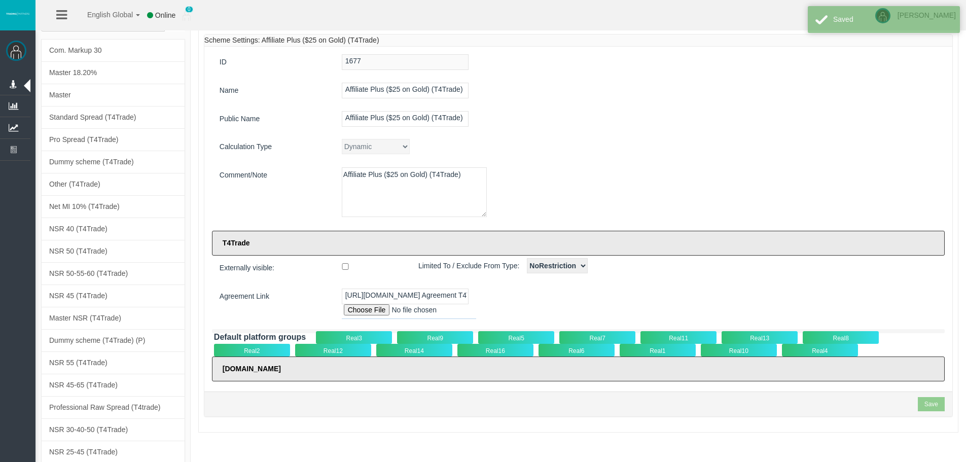
click at [493, 334] on div "Real5" at bounding box center [516, 337] width 76 height 13
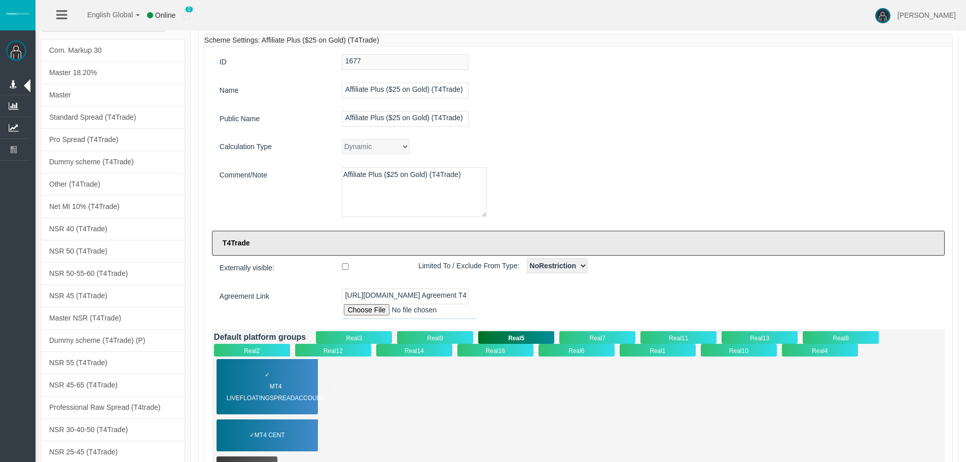
click at [277, 386] on span "MT4 LiveFloatingSpreadAccount" at bounding box center [282, 392] width 111 height 23
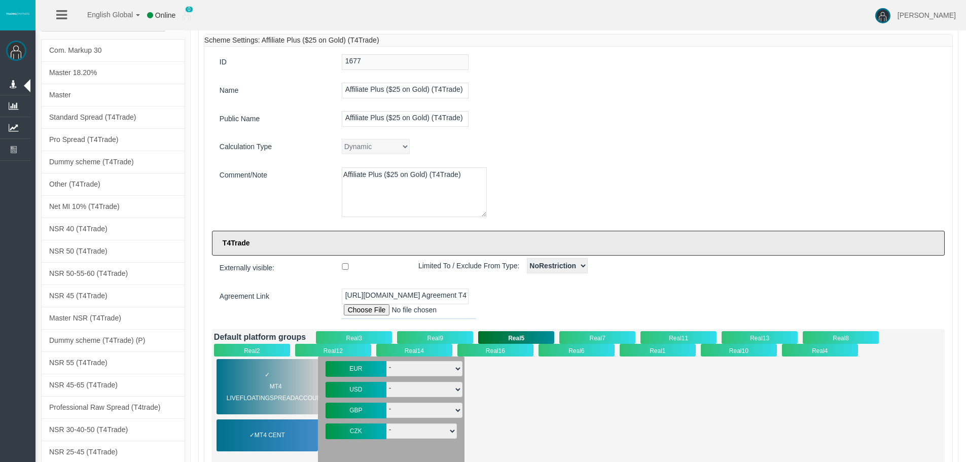
click at [443, 389] on select "- T4-S-norm-USD T4-S-Prem-USD T4-SPrem--05USD T4-SnormOiGdUSD T4-S-norm-USD- T4…" at bounding box center [424, 389] width 76 height 15
select select "3443"
click at [386, 382] on select "- T4-S-norm-USD T4-S-Prem-USD T4-SPrem--05USD T4-SnormOiGdUSD T4-S-norm-USD- T4…" at bounding box center [424, 389] width 76 height 15
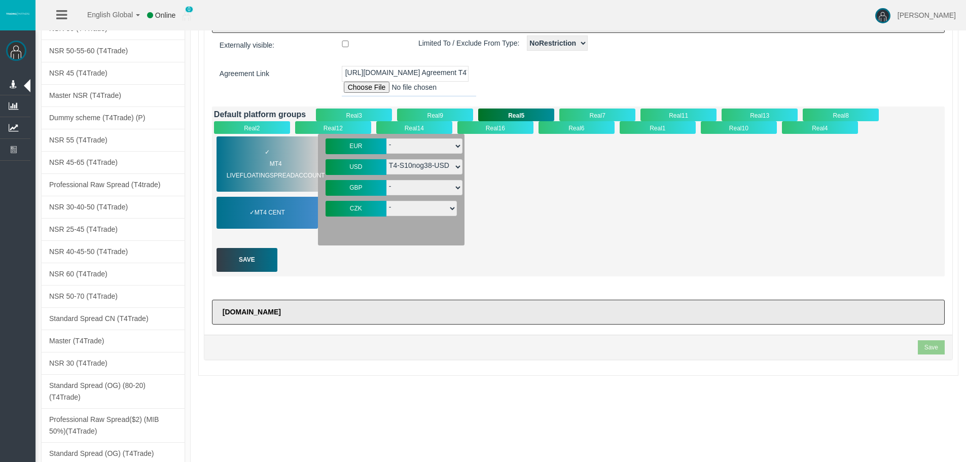
scroll to position [304, 0]
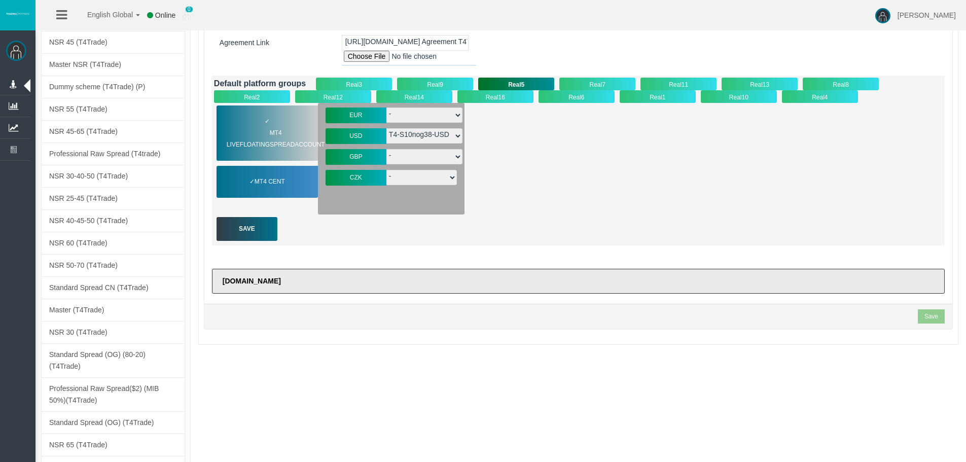
drag, startPoint x: 267, startPoint y: 242, endPoint x: 264, endPoint y: 229, distance: 13.5
click at [266, 240] on div "Default platform groups Real3 Real9 Real5 Real7 Real11 Real13 Real8 Real2 Real1…" at bounding box center [578, 161] width 733 height 170
click at [264, 229] on div "Save" at bounding box center [247, 229] width 61 height 24
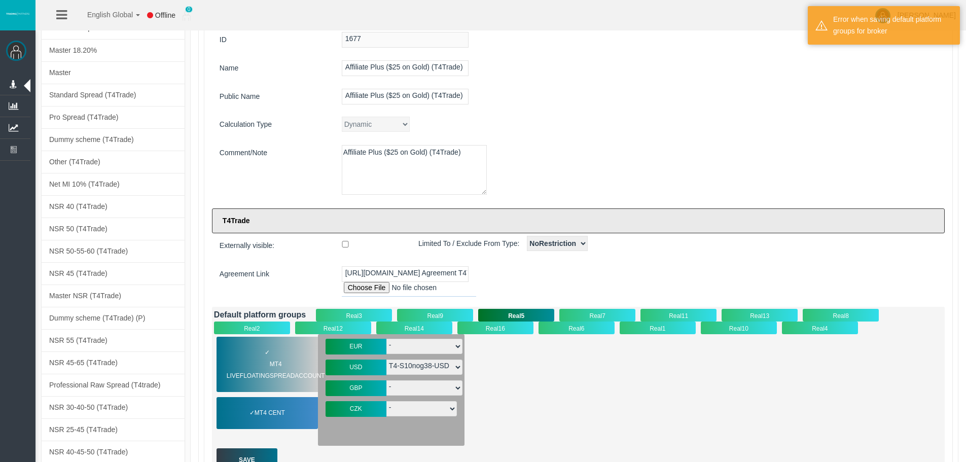
drag, startPoint x: 773, startPoint y: 401, endPoint x: 760, endPoint y: 297, distance: 104.8
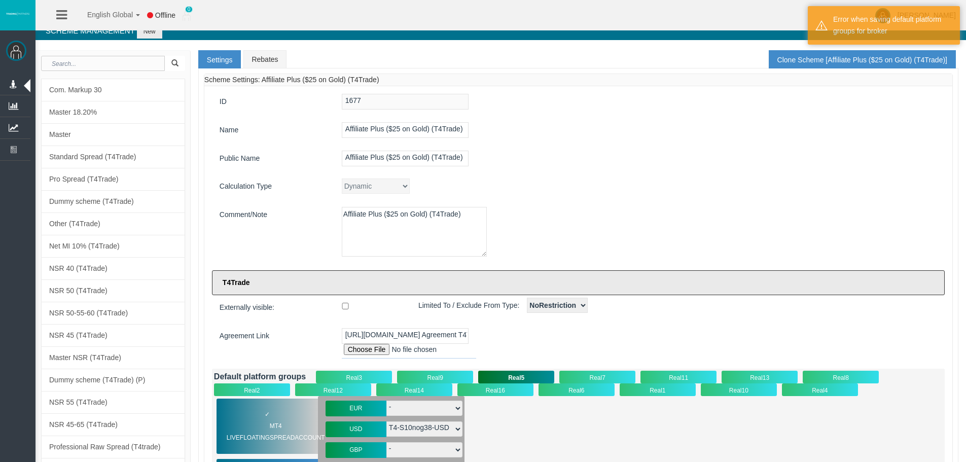
scroll to position [0, 0]
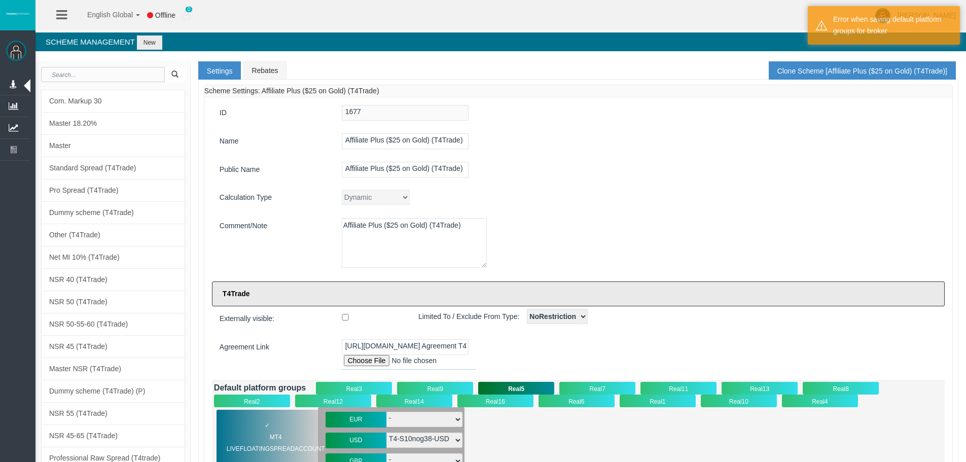
click at [715, 162] on div "Affiliate Plus ($25 on Gold) (T4Trade)" at bounding box center [639, 170] width 611 height 16
drag, startPoint x: 665, startPoint y: 187, endPoint x: 543, endPoint y: 183, distance: 122.3
click at [503, 138] on div "Affiliate Plus ($25 on Gold) (T4Trade)" at bounding box center [639, 141] width 611 height 16
click at [543, 183] on div "ID 1677 Name Affiliate Plus ($25 on Gold) (T4Trade) Public Name Affiliate Plus …" at bounding box center [578, 352] width 748 height 511
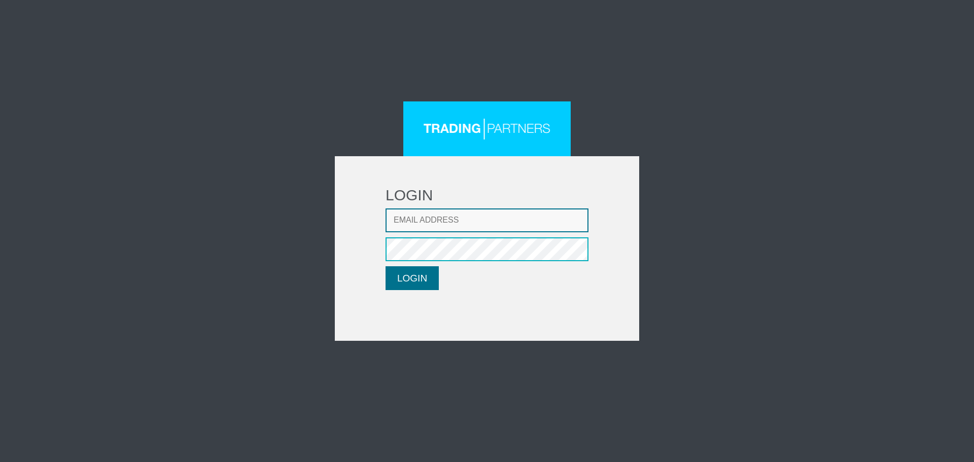
type input "[EMAIL_ADDRESS][DOMAIN_NAME]"
click at [422, 280] on button "LOGIN" at bounding box center [411, 278] width 53 height 24
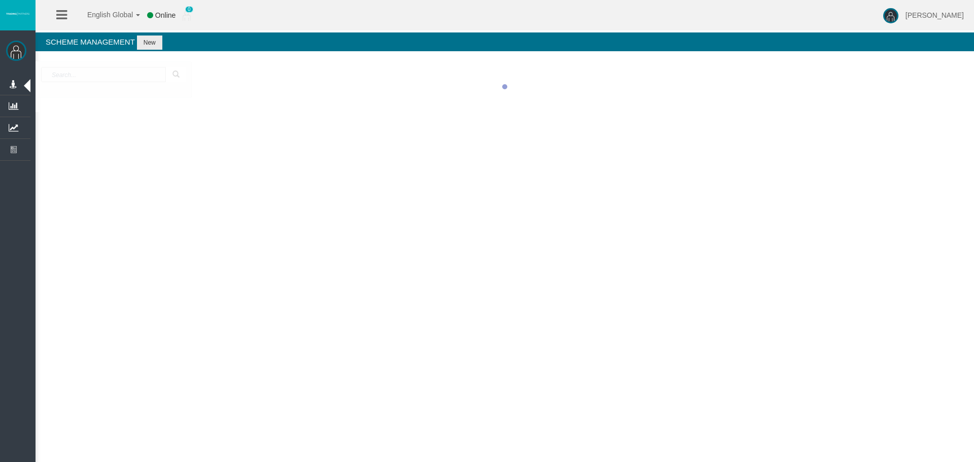
drag, startPoint x: 261, startPoint y: 45, endPoint x: 318, endPoint y: 108, distance: 85.1
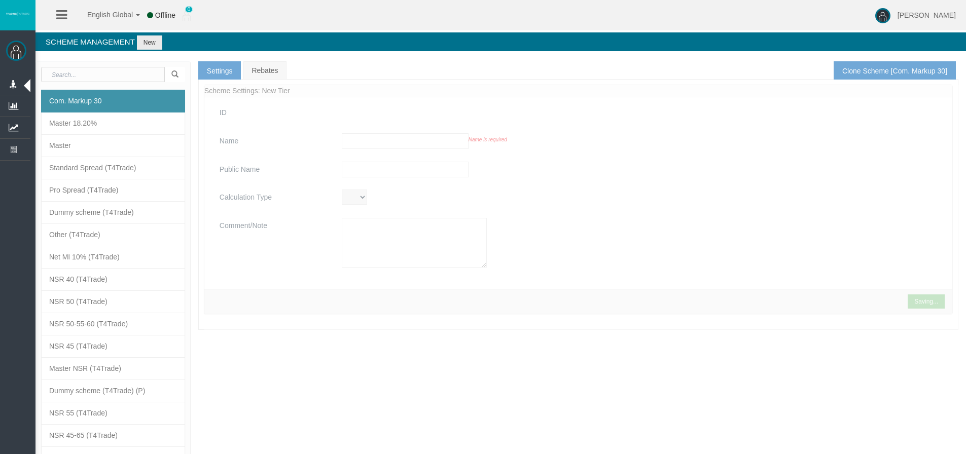
drag, startPoint x: 332, startPoint y: 31, endPoint x: 140, endPoint y: 406, distance: 421.2
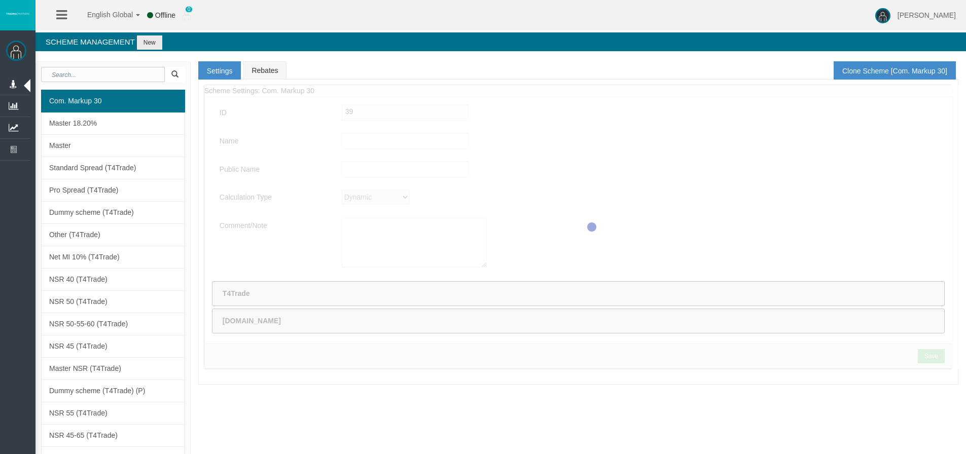
type input "Com. Markup 30"
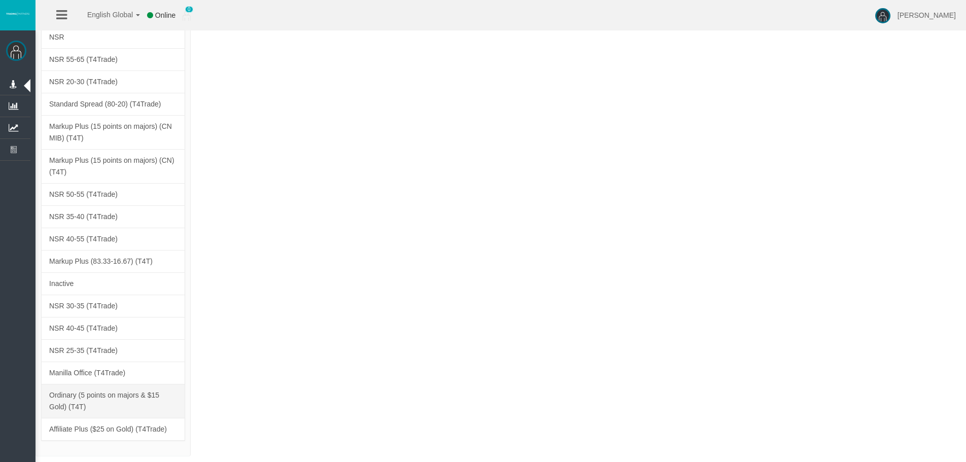
drag, startPoint x: 326, startPoint y: 289, endPoint x: 127, endPoint y: 405, distance: 230.3
click at [126, 438] on link "Affiliate Plus ($25 on Gold) (T4Trade)" at bounding box center [113, 429] width 144 height 23
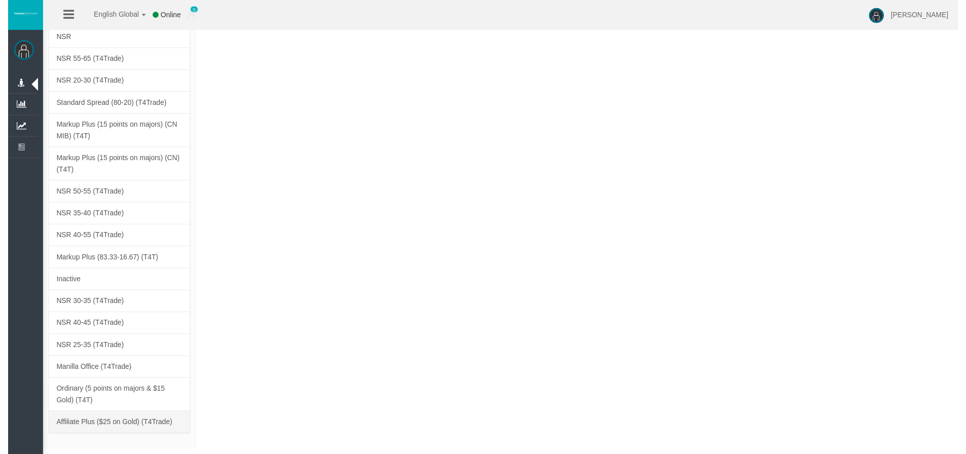
scroll to position [2137, 0]
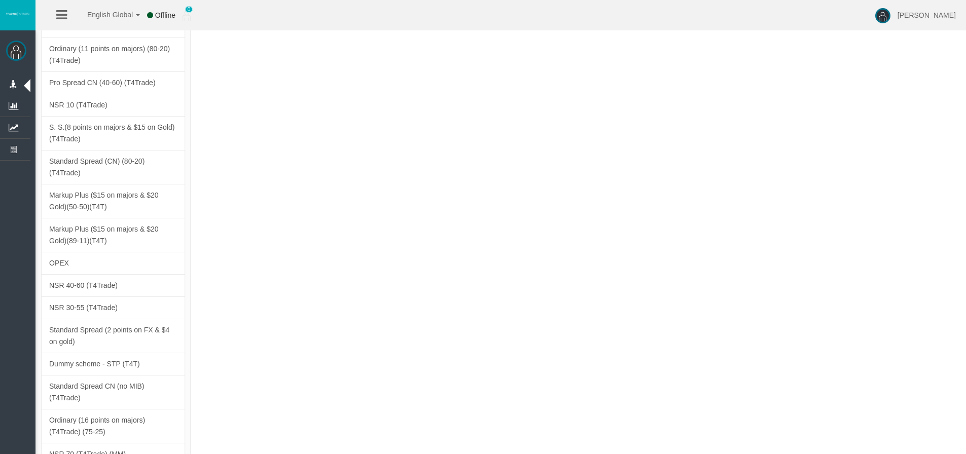
type input "Affiliate Plus ($25 on Gold) (T4Trade)"
type textarea "Affiliate Plus ($25 on Gold) (T4Trade)"
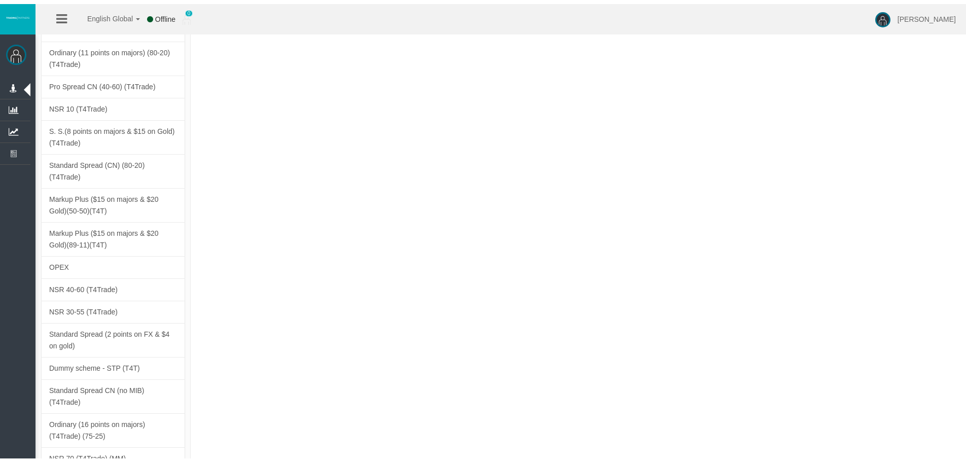
scroll to position [0, 0]
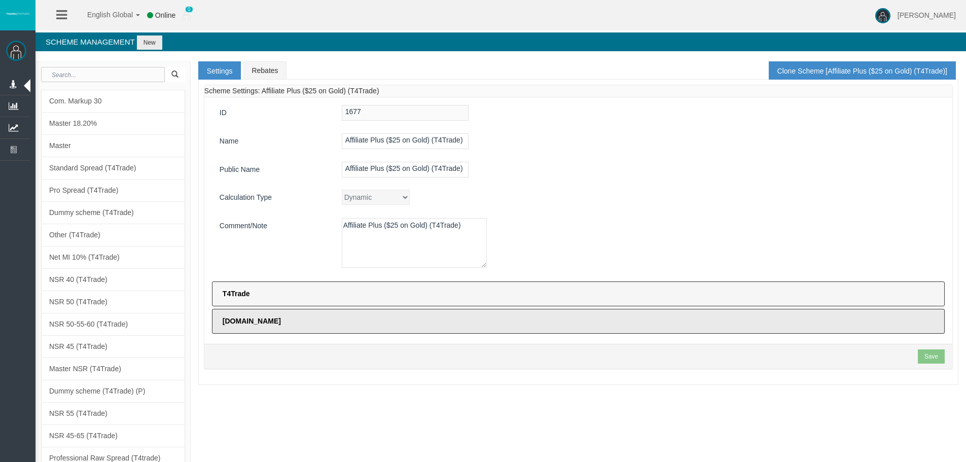
click at [356, 287] on label "T4Trade" at bounding box center [578, 293] width 733 height 25
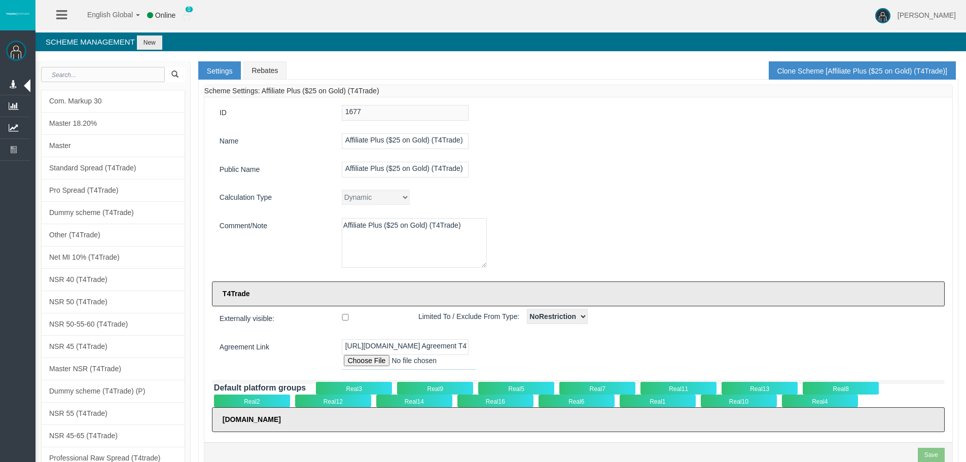
scroll to position [203, 0]
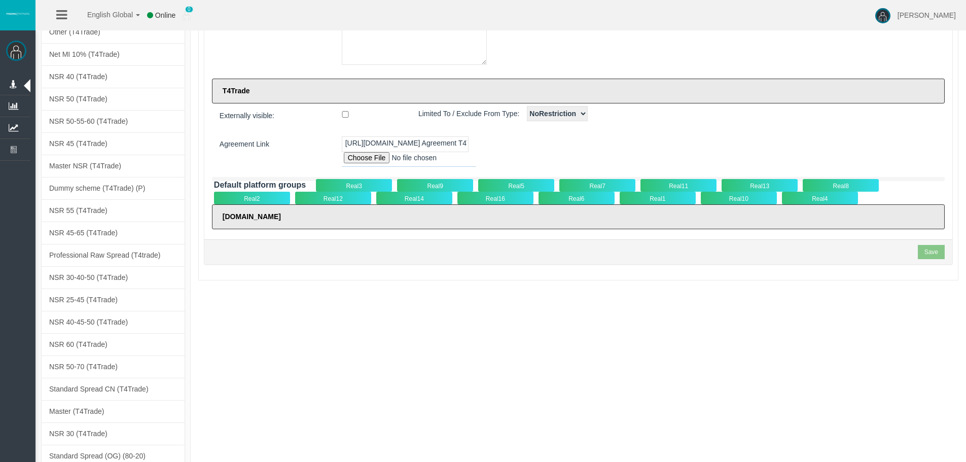
click at [516, 185] on div "Real5" at bounding box center [516, 185] width 76 height 13
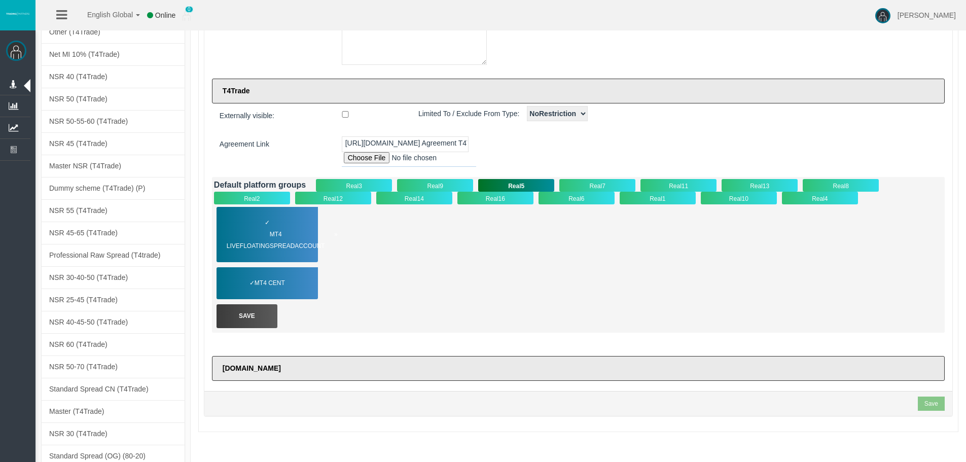
click at [284, 239] on span "MT4 LiveFloatingSpreadAccount" at bounding box center [282, 240] width 111 height 23
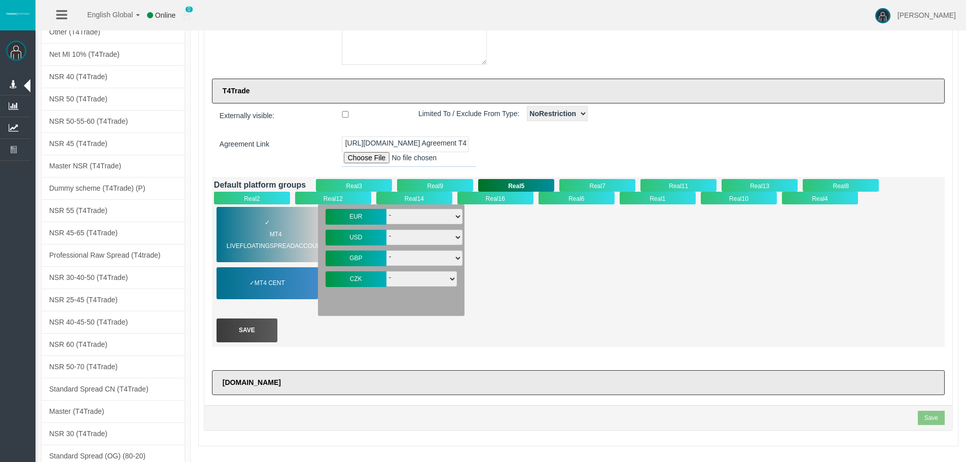
click at [424, 246] on div "- T4-S-norm-USD T4-S-Prem-USD T4-SPrem--05USD T4-SnormOiGdUSD T4-S-norm-USD- T4…" at bounding box center [424, 237] width 76 height 21
click at [428, 230] on select "- T4-S-norm-USD T4-S-Prem-USD T4-SPrem--05USD T4-SnormOiGdUSD T4-S-norm-USD- T4…" at bounding box center [424, 237] width 76 height 15
select select "3443"
click at [386, 230] on select "- T4-S-norm-USD T4-S-Prem-USD T4-SPrem--05USD T4-SnormOiGdUSD T4-S-norm-USD- T4…" at bounding box center [424, 237] width 76 height 15
click at [245, 326] on div "Save" at bounding box center [247, 331] width 61 height 24
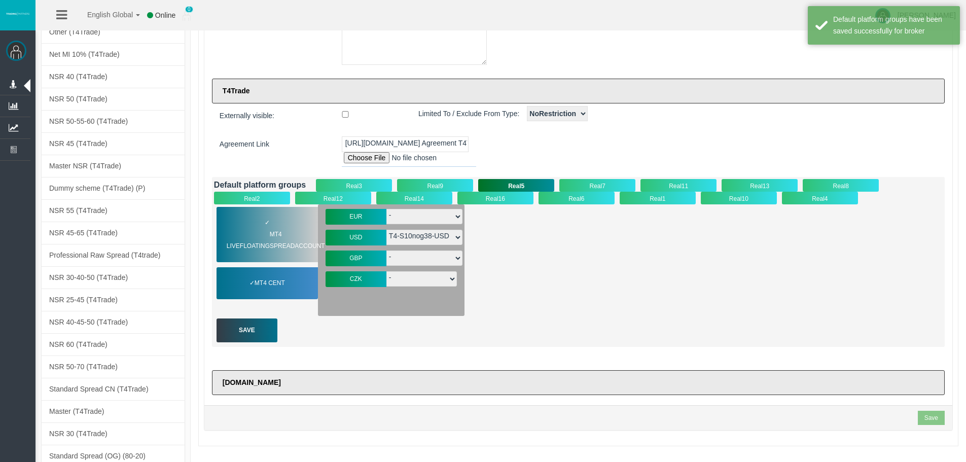
click at [566, 311] on div "✓ MT4 LiveFloatingSpreadAccount MT4 Cent EUR - T4-S-VIP-EUR" at bounding box center [578, 260] width 729 height 112
click at [933, 416] on section "Save" at bounding box center [931, 418] width 27 height 14
click at [672, 249] on div "✓ MT4 LiveFloatingSpreadAccount MT4 Cent EUR - T4-S-VIP-EUR" at bounding box center [578, 260] width 729 height 112
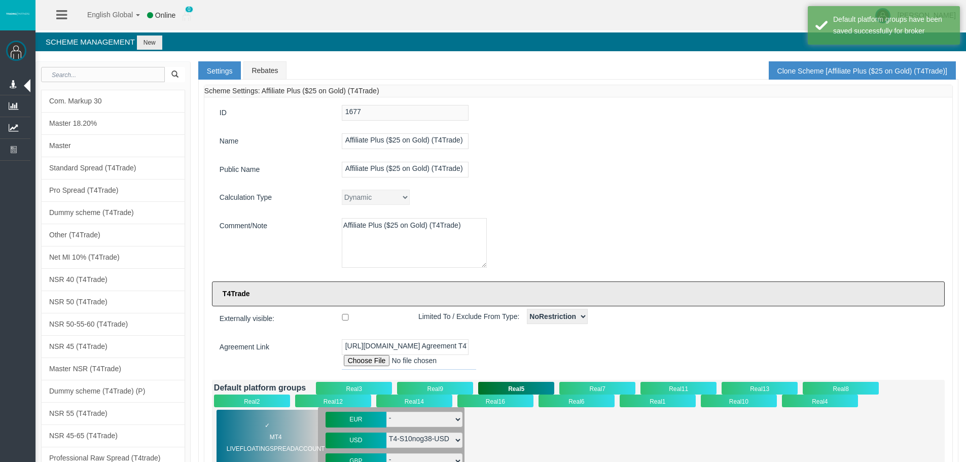
drag, startPoint x: 625, startPoint y: 322, endPoint x: 546, endPoint y: 62, distance: 271.0
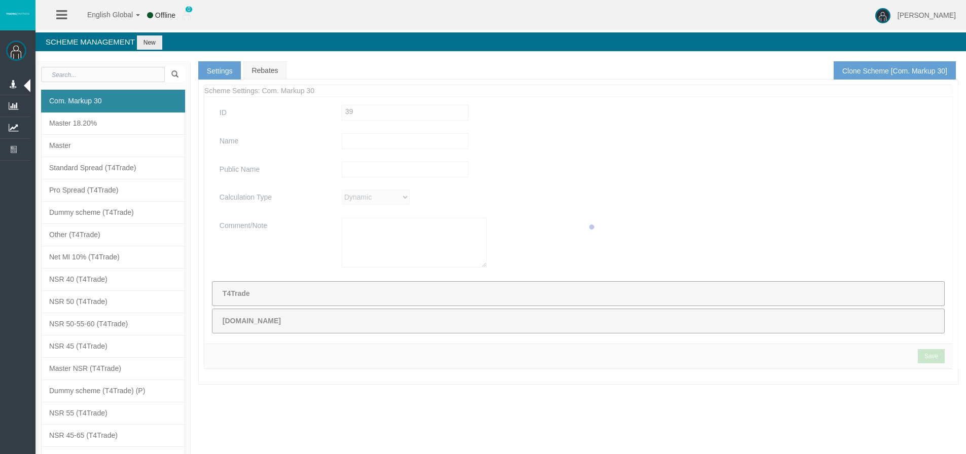
type input "Com. Markup 30"
drag, startPoint x: 436, startPoint y: 454, endPoint x: 395, endPoint y: 436, distance: 44.5
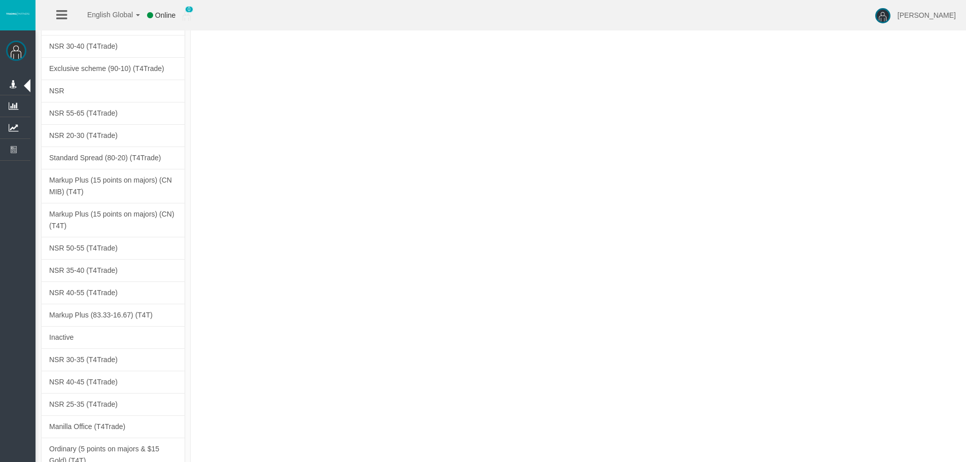
scroll to position [4061, 0]
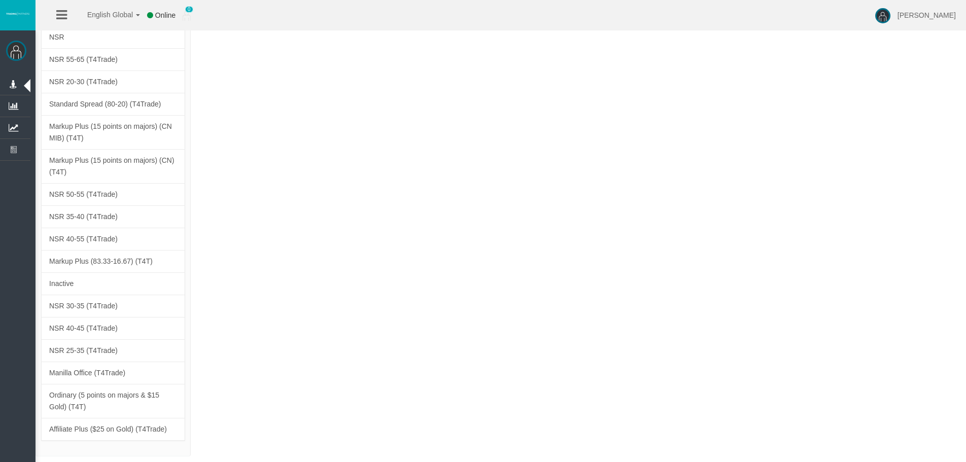
drag, startPoint x: 337, startPoint y: 83, endPoint x: 278, endPoint y: 375, distance: 298.1
click at [167, 424] on link "Affiliate Plus ($25 on Gold) (T4Trade)" at bounding box center [113, 429] width 144 height 23
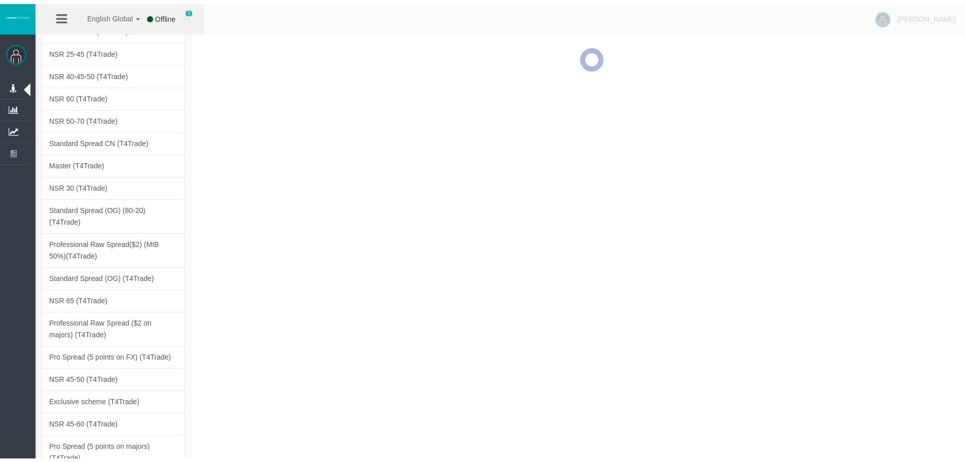
scroll to position [0, 0]
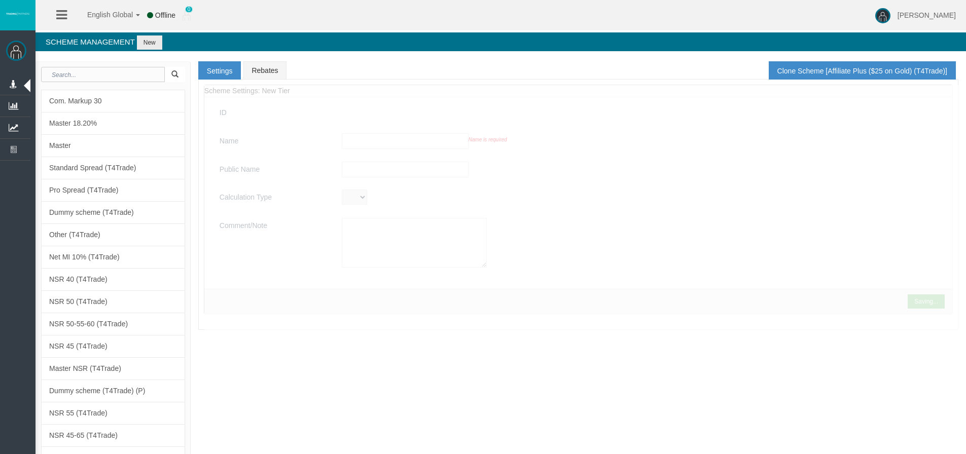
type input "Affiliate Plus ($25 on Gold) (T4Trade)"
type textarea "Affiliate Plus ($25 on Gold) (T4Trade)"
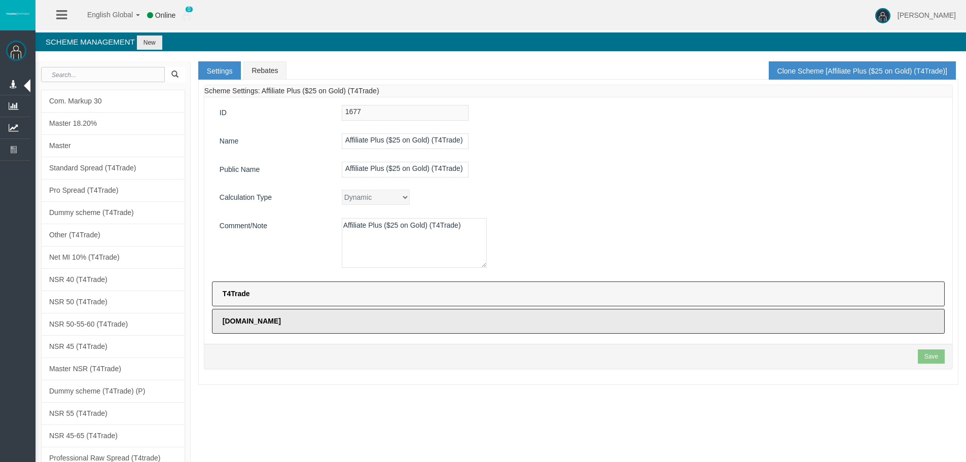
click at [294, 298] on label "T4Trade" at bounding box center [578, 293] width 733 height 25
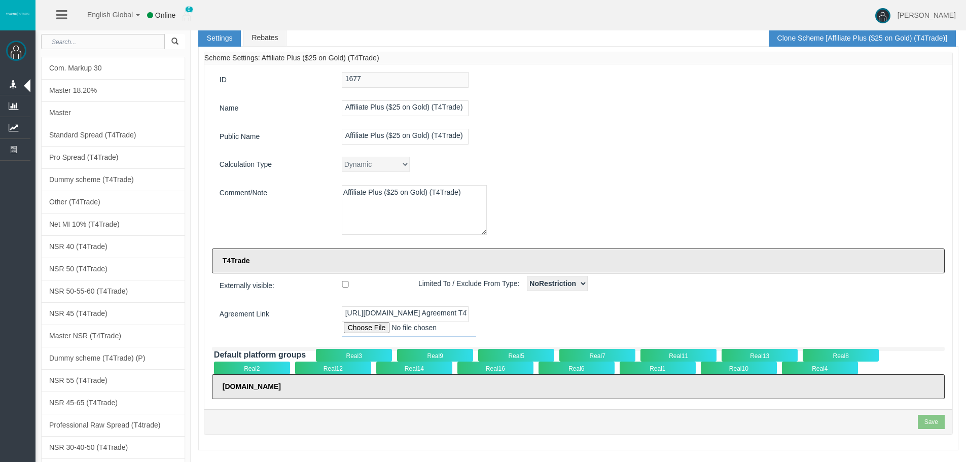
scroll to position [51, 0]
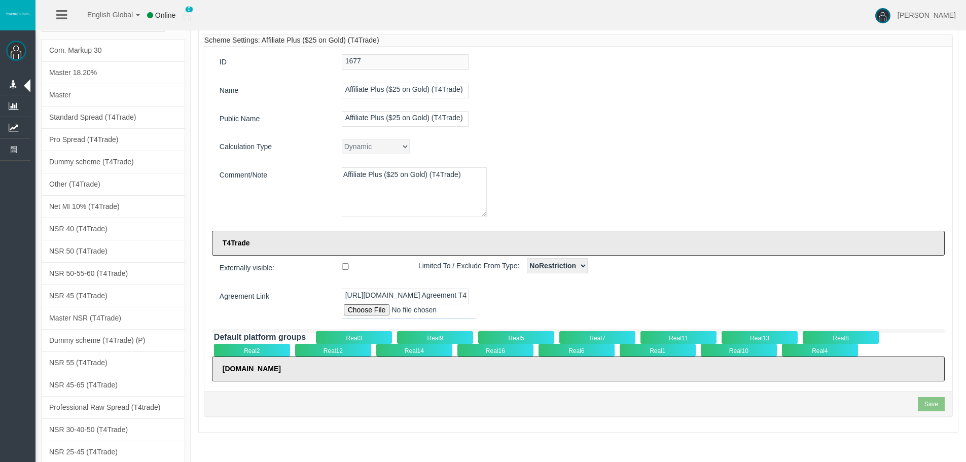
click at [519, 339] on div "Real5" at bounding box center [516, 337] width 76 height 13
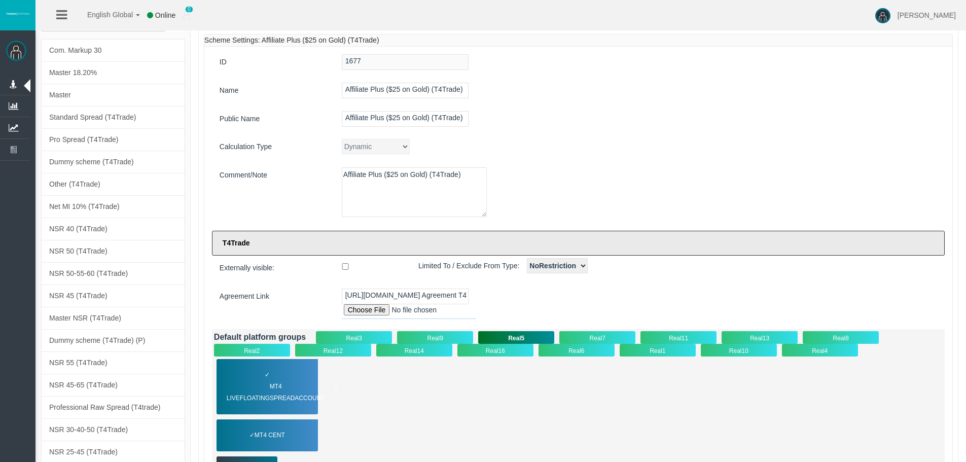
click at [248, 383] on span "MT4 LiveFloatingSpreadAccount" at bounding box center [282, 392] width 111 height 23
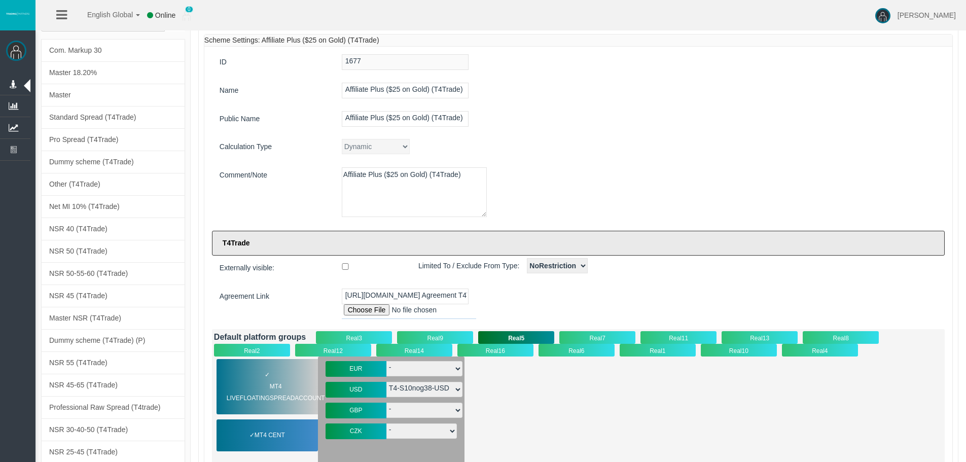
scroll to position [0, 0]
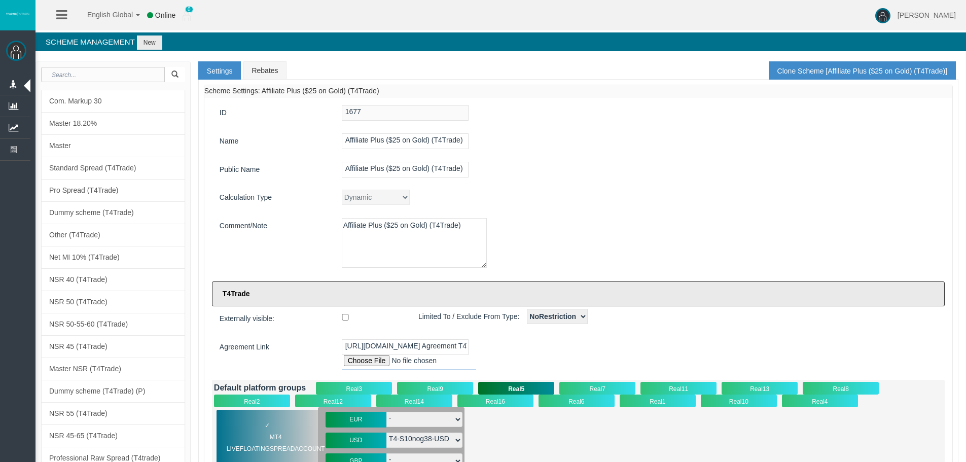
drag, startPoint x: 606, startPoint y: 415, endPoint x: 585, endPoint y: 162, distance: 253.4
click at [277, 74] on link "Rebates" at bounding box center [264, 70] width 43 height 18
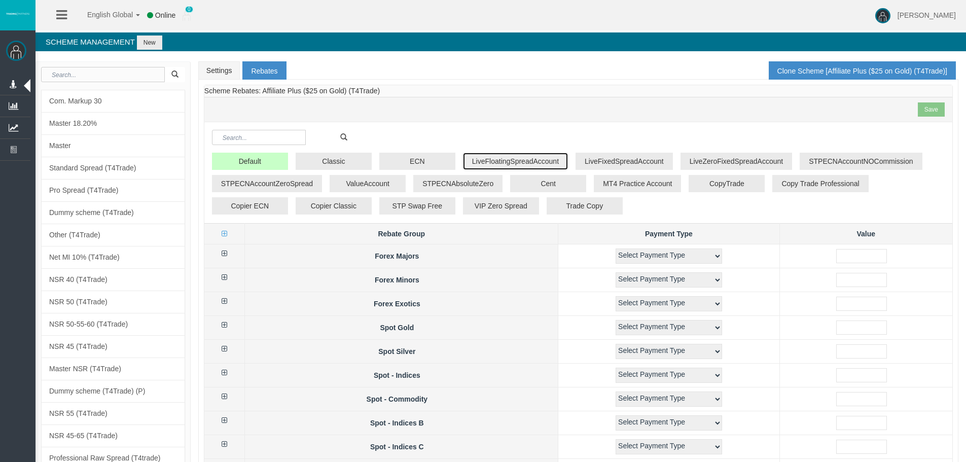
click at [522, 165] on button "LiveFloatingSpreadAccount" at bounding box center [515, 161] width 105 height 17
click at [227, 255] on icon at bounding box center [225, 253] width 6 height 7
select select "1"
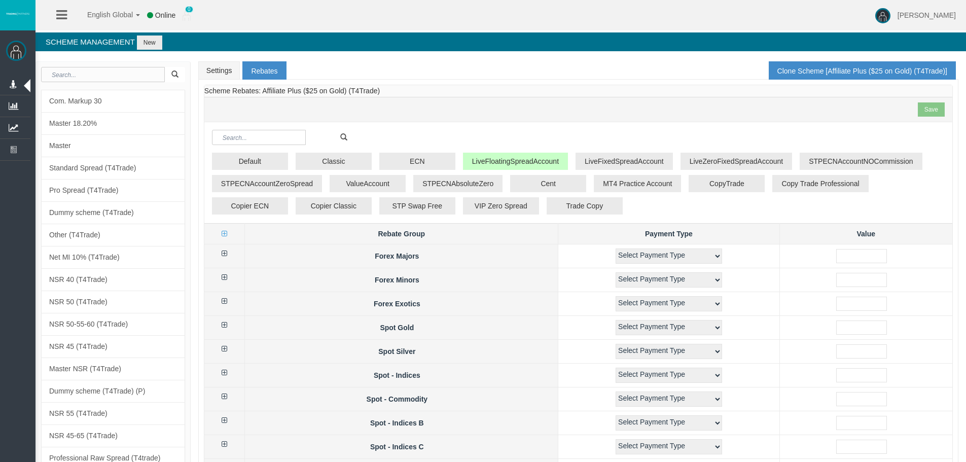
select select "1"
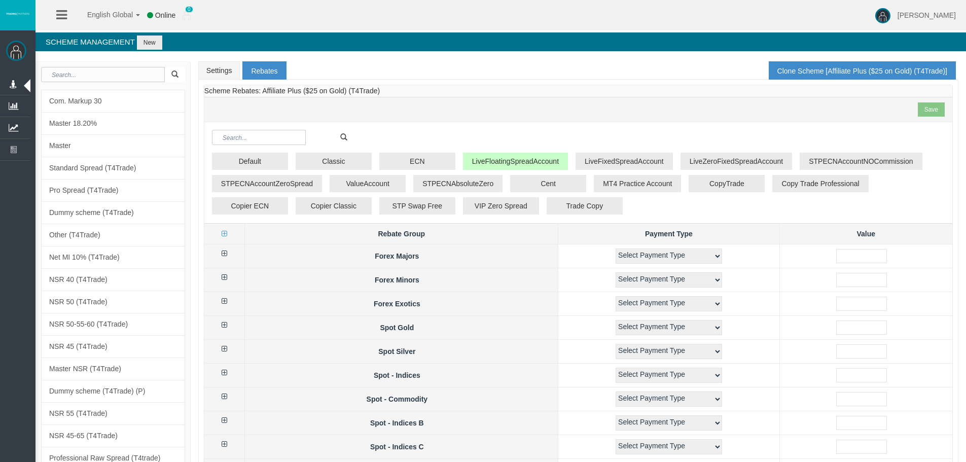
select select "1"
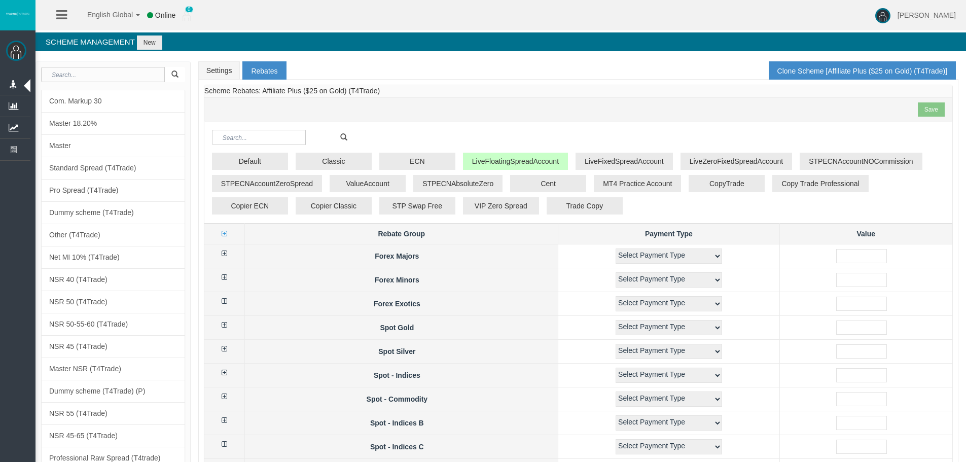
select select "1"
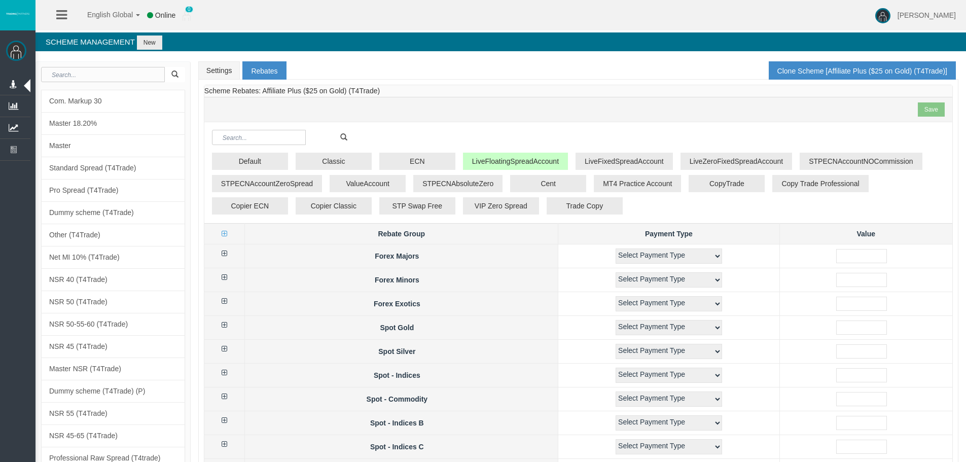
select select "1"
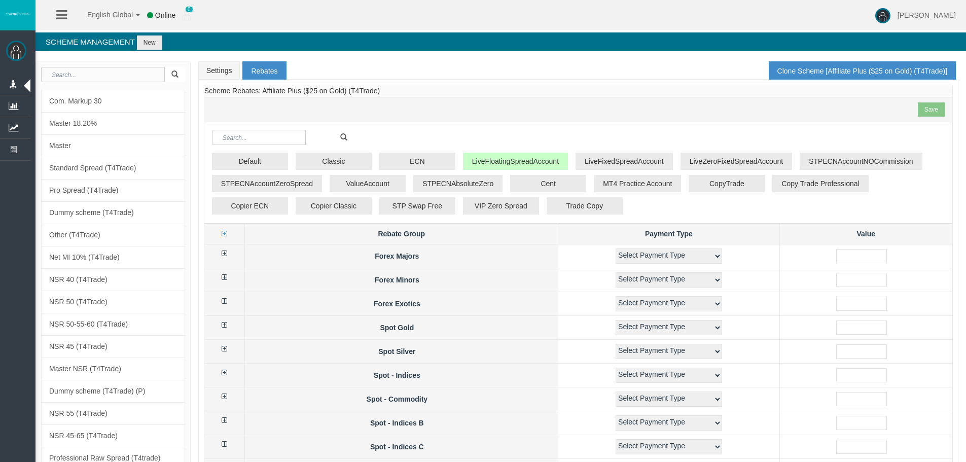
select select "1"
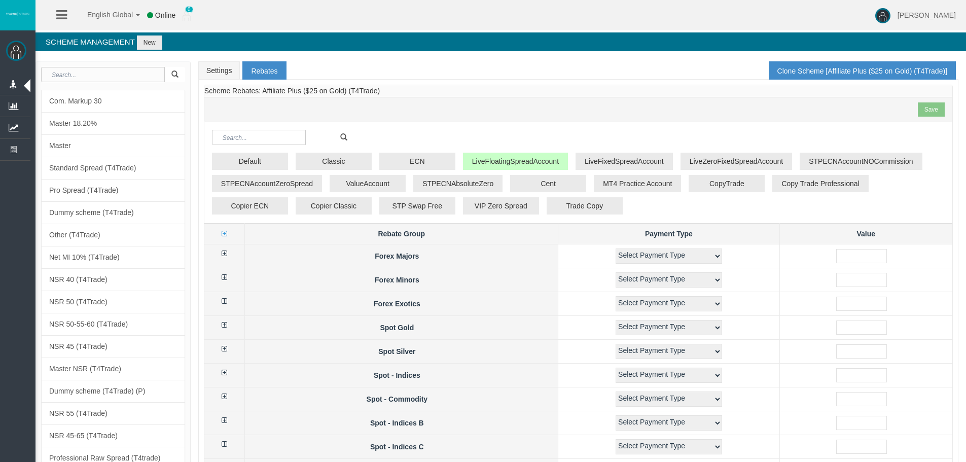
select select "1"
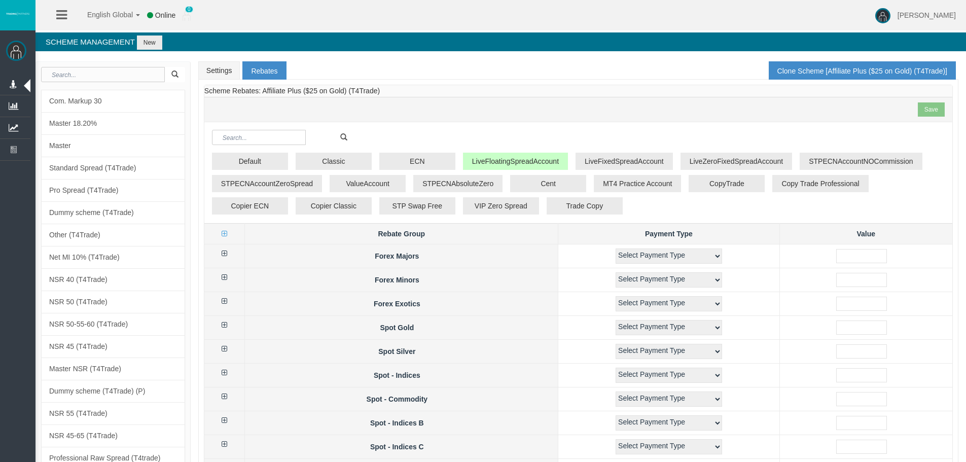
select select "1"
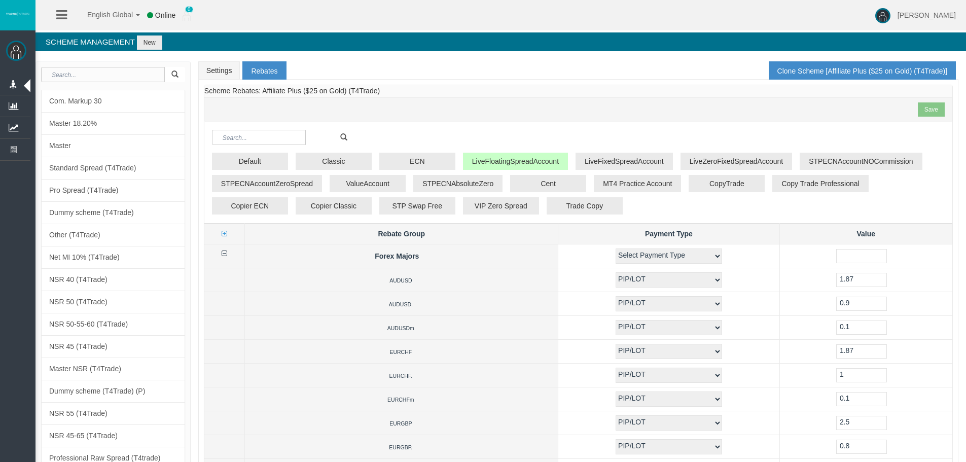
click at [227, 255] on icon at bounding box center [225, 253] width 6 height 7
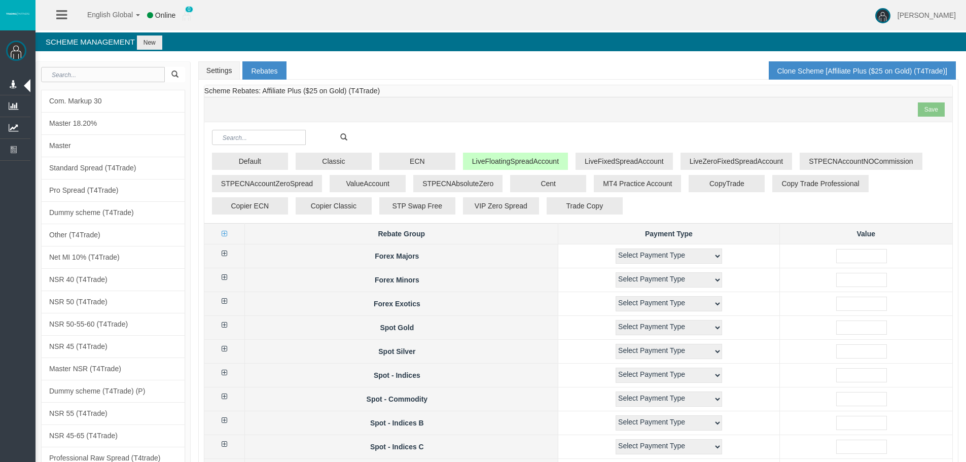
click at [505, 124] on div "Default Classic ECN LiveFloatingSpreadAccount LiveFixedSpreadAccount LiveZeroFi…" at bounding box center [578, 172] width 748 height 101
click at [506, 48] on h4 "Scheme Management New" at bounding box center [501, 41] width 931 height 19
drag, startPoint x: 332, startPoint y: 92, endPoint x: 264, endPoint y: 95, distance: 67.5
click at [264, 95] on div "Scheme Rebates: Affiliate Plus ($25 on Gold) (T4Trade) Save" at bounding box center [578, 103] width 748 height 37
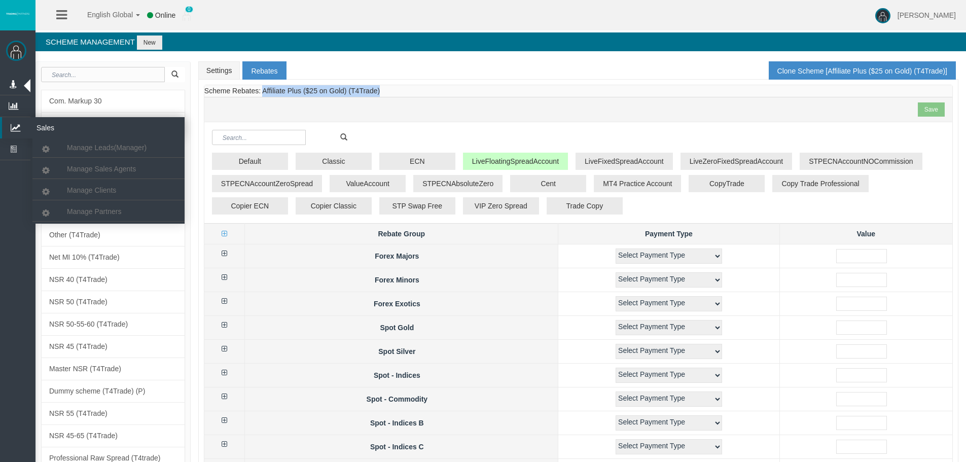
copy span "Affiliate Plus ($25 on Gold) (T4Trade)"
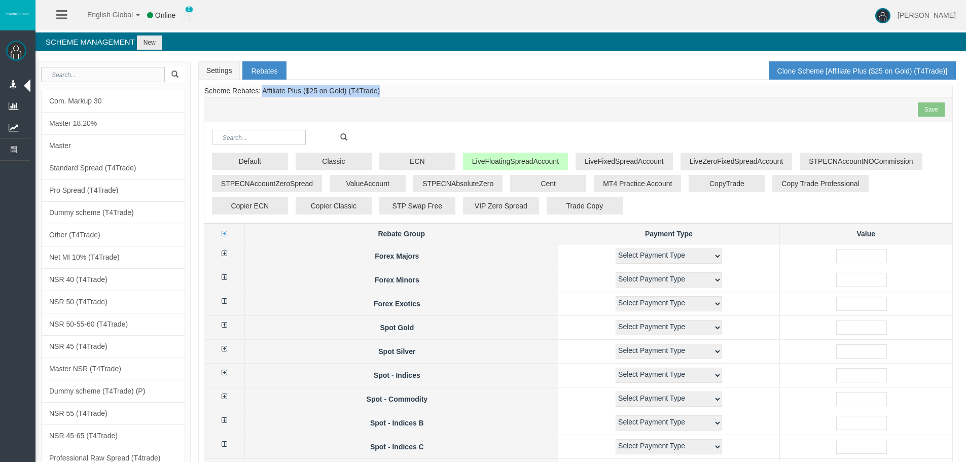
copy span "Affiliate Plus ($25 on Gold) (T4Trade)"
drag, startPoint x: 567, startPoint y: 151, endPoint x: 458, endPoint y: 118, distance: 114.1
click at [469, 157] on div "Default Classic ECN LiveFloatingSpreadAccount LiveFixedSpreadAccount LiveZeroFi…" at bounding box center [578, 172] width 748 height 101
click at [450, 88] on div "Scheme Rebates: Affiliate Plus ($25 on Gold) (T4Trade) Save" at bounding box center [578, 103] width 748 height 37
drag, startPoint x: 526, startPoint y: 107, endPoint x: 548, endPoint y: 107, distance: 21.8
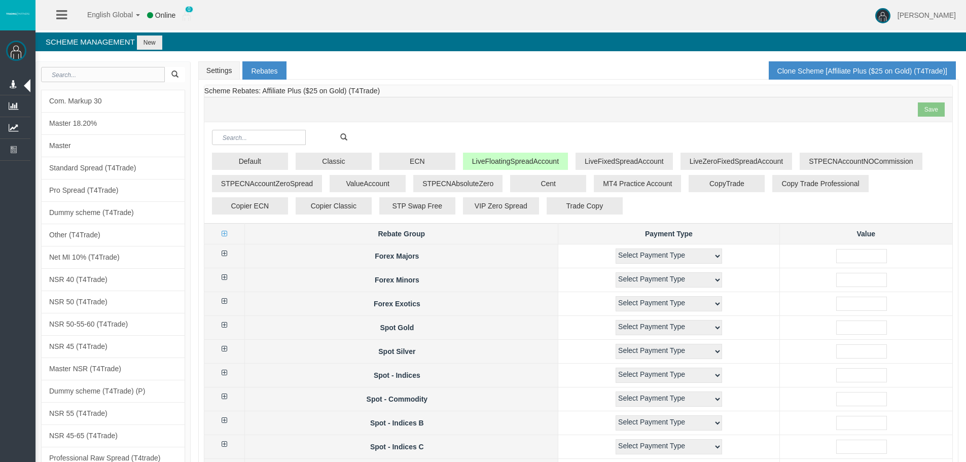
click at [526, 107] on div "Save" at bounding box center [578, 109] width 748 height 25
click at [548, 107] on div "Save" at bounding box center [578, 109] width 748 height 25
drag, startPoint x: 611, startPoint y: 418, endPoint x: 517, endPoint y: 68, distance: 362.0
click at [520, 77] on ul "Settings Rebates Clone Scheme [Affiliate Plus ($25 on Gold) (T4Trade)]" at bounding box center [578, 70] width 760 height 18
